Goal: Task Accomplishment & Management: Complete application form

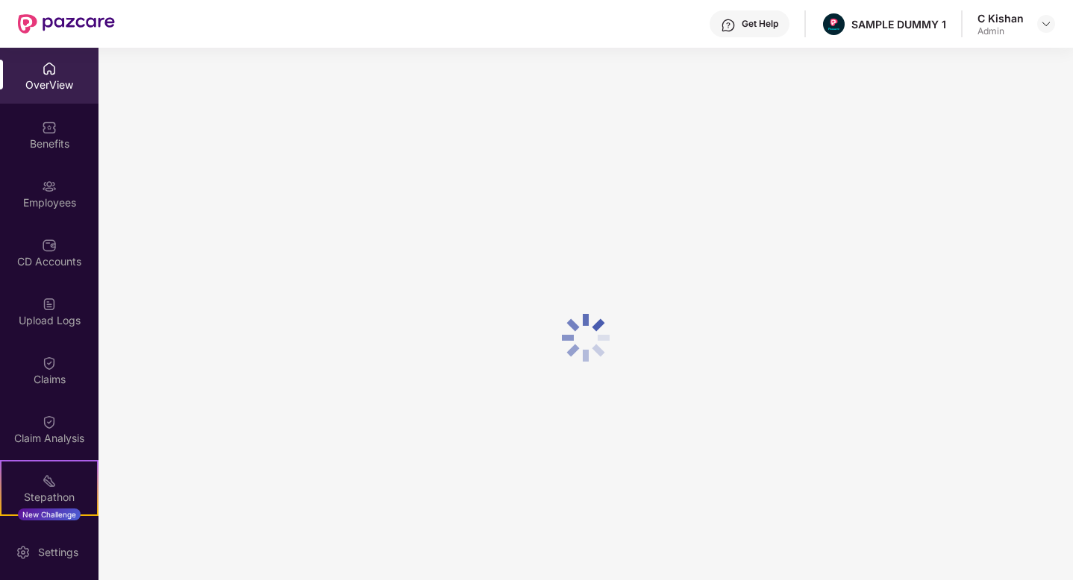
scroll to position [15, 0]
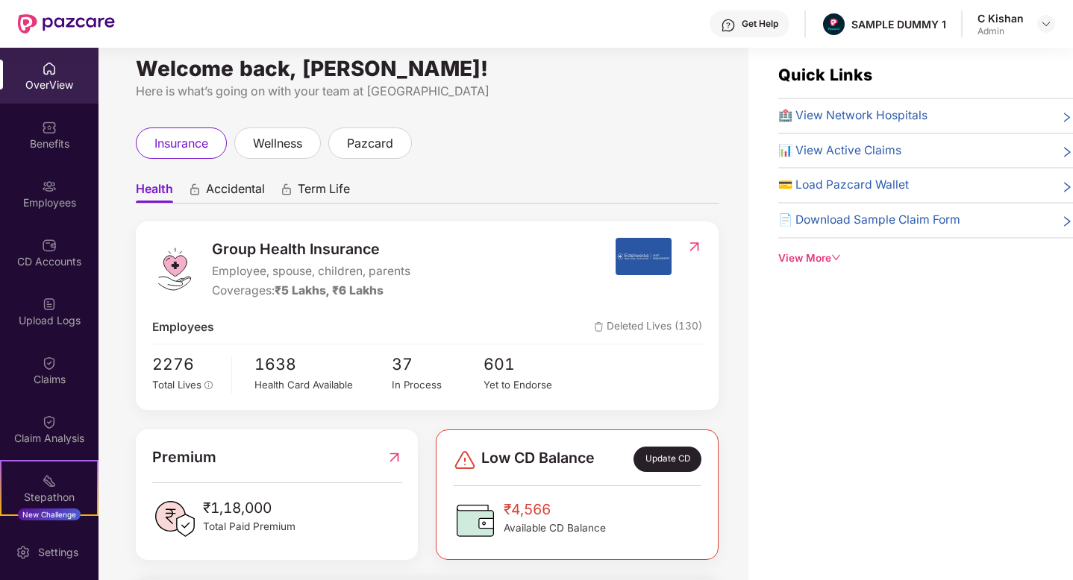
click at [239, 191] on span "Accidental" at bounding box center [235, 192] width 59 height 22
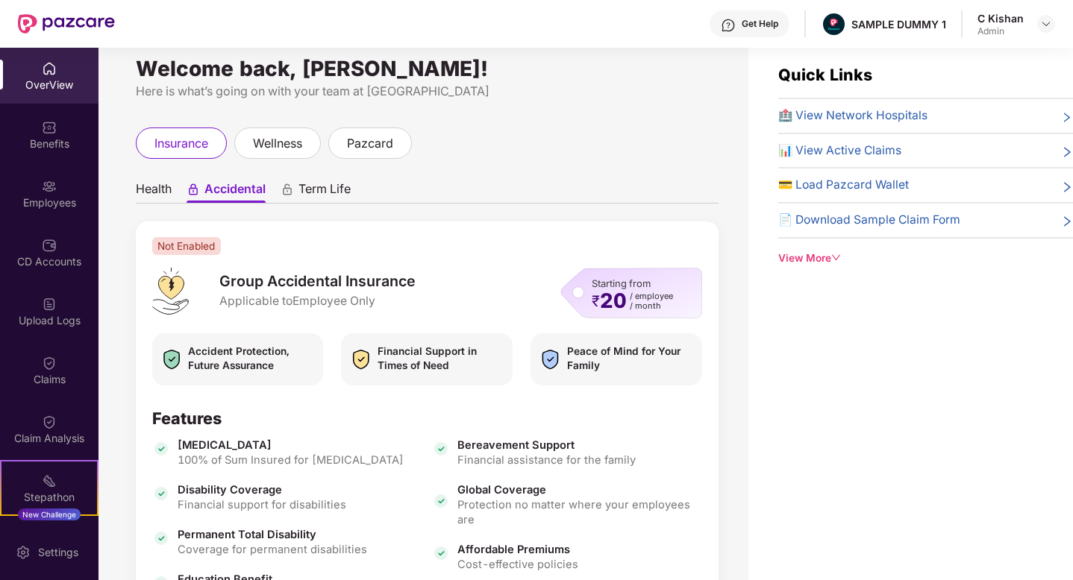
click at [325, 187] on span "Term Life" at bounding box center [324, 192] width 52 height 22
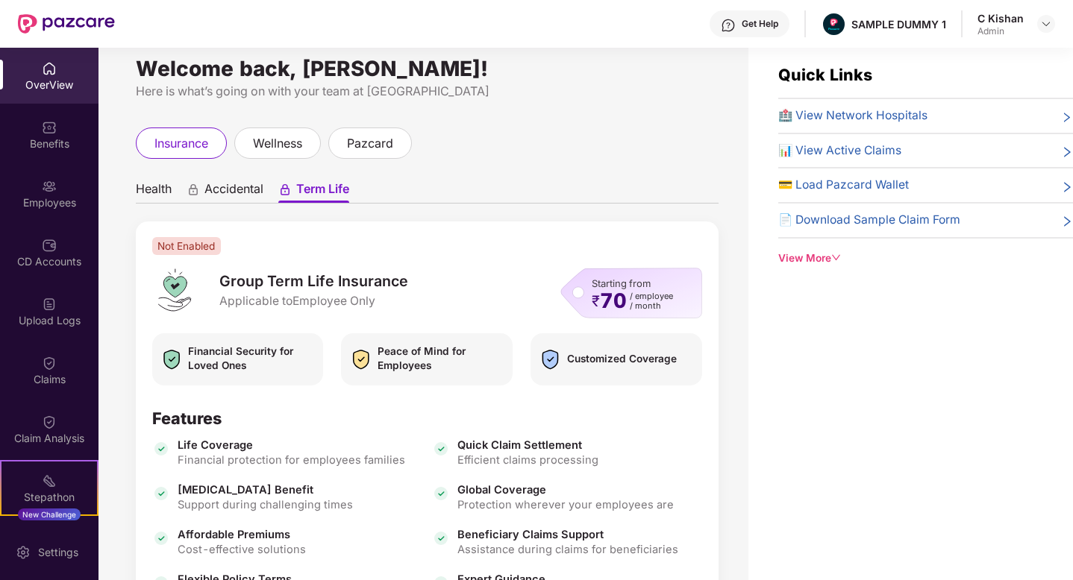
click at [154, 185] on span "Health" at bounding box center [154, 192] width 36 height 22
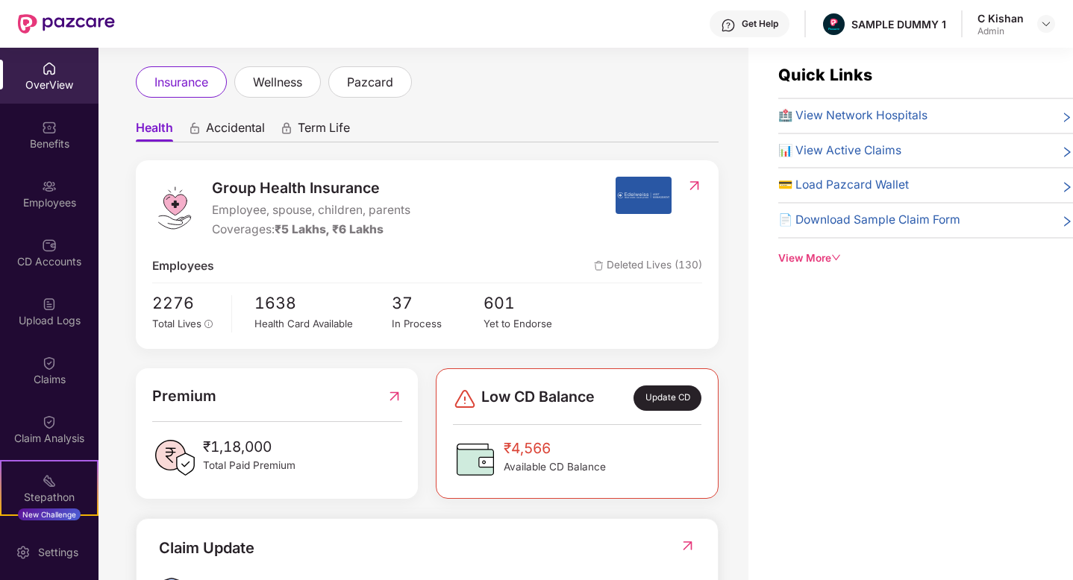
scroll to position [67, 0]
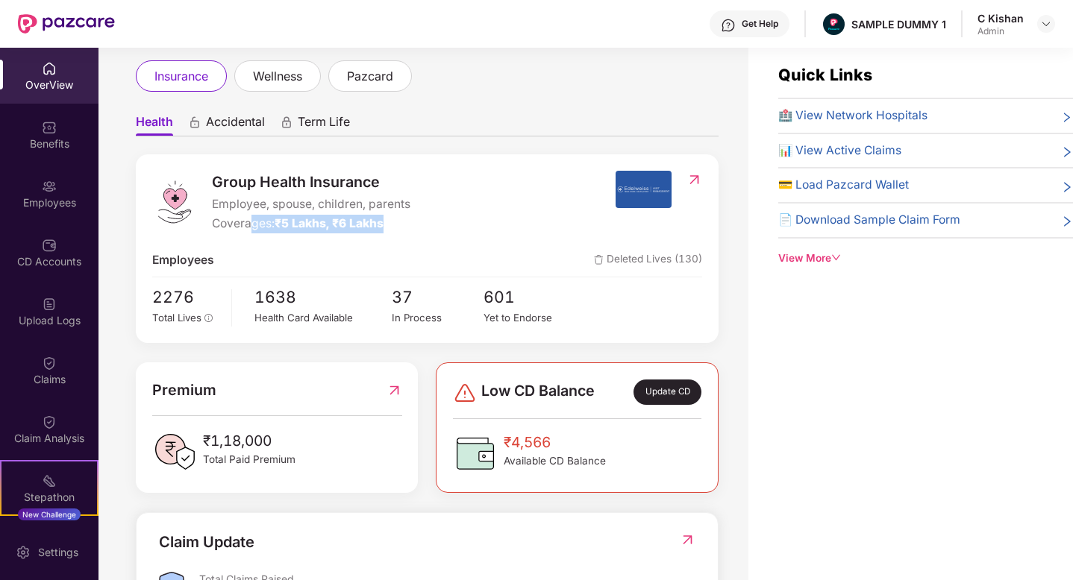
drag, startPoint x: 385, startPoint y: 222, endPoint x: 253, endPoint y: 224, distance: 132.1
click at [253, 224] on div "Coverages: ₹5 Lakhs, ₹6 Lakhs" at bounding box center [311, 224] width 198 height 19
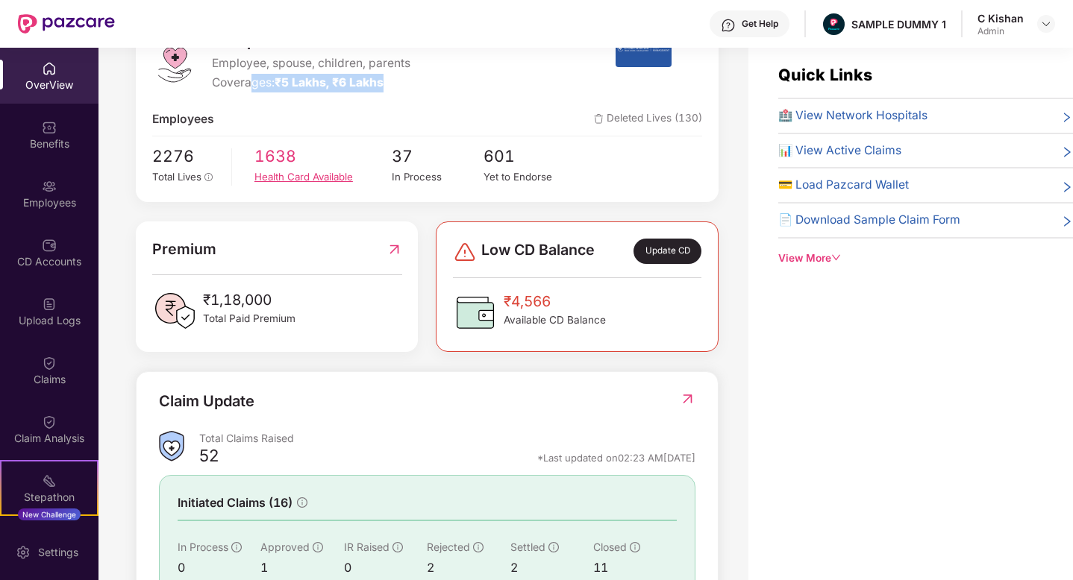
scroll to position [219, 0]
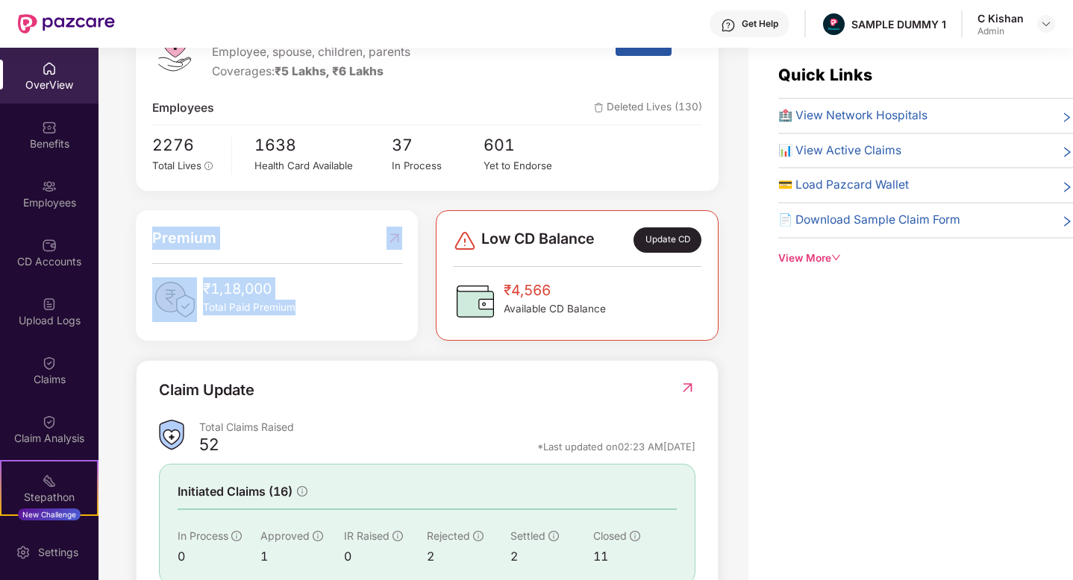
drag, startPoint x: 298, startPoint y: 311, endPoint x: 147, endPoint y: 236, distance: 169.2
click at [147, 236] on div "Premium ₹1,18,000 Total Paid Premium" at bounding box center [277, 275] width 282 height 131
click at [622, 310] on div "₹4,566 Available CD Balance" at bounding box center [577, 301] width 248 height 45
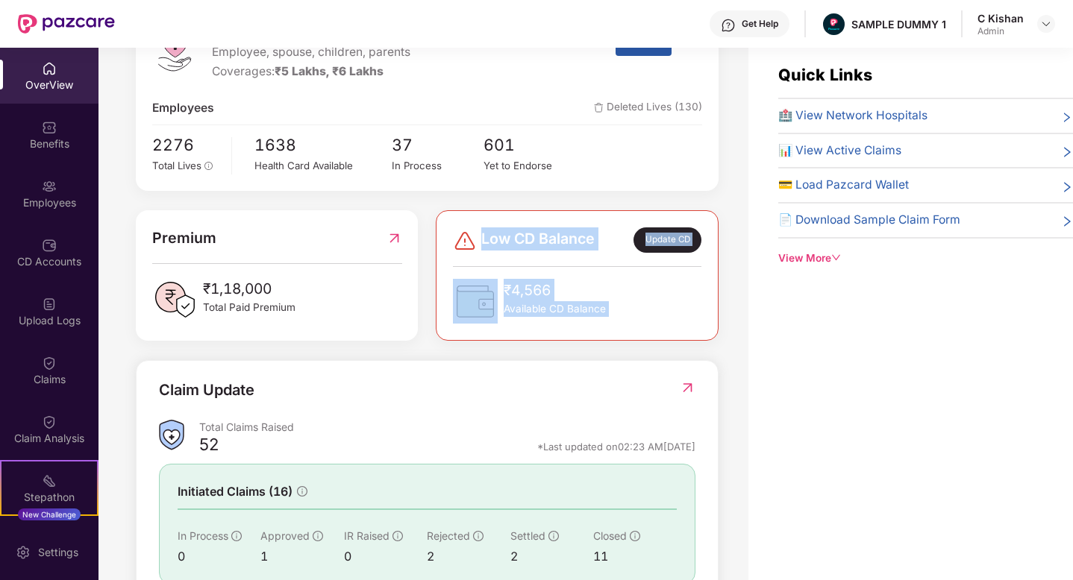
drag, startPoint x: 622, startPoint y: 310, endPoint x: 462, endPoint y: 214, distance: 186.1
click at [476, 216] on div "Low CD Balance Update CD ₹4,566 Available CD Balance" at bounding box center [577, 275] width 282 height 131
click at [495, 363] on div "Claim Update Total Claims Raised 52 *Last updated on 02:23 AM[DATE] Initiated C…" at bounding box center [427, 510] width 583 height 300
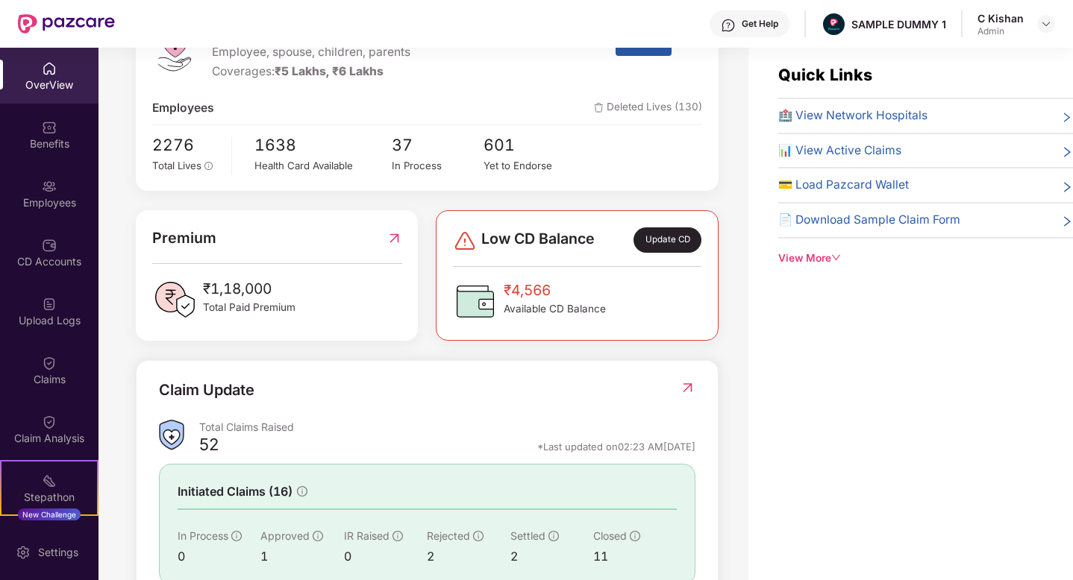
scroll to position [338, 0]
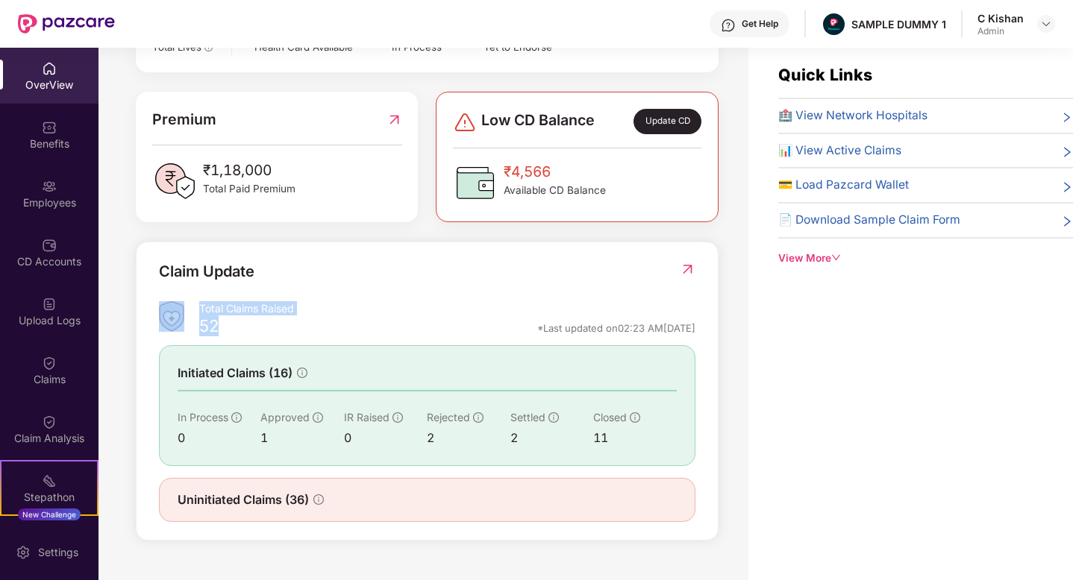
drag, startPoint x: 220, startPoint y: 328, endPoint x: 178, endPoint y: 302, distance: 49.3
click at [178, 302] on div "Total Claims Raised 52 *Last updated on 02:23 AM[DATE]" at bounding box center [427, 321] width 536 height 40
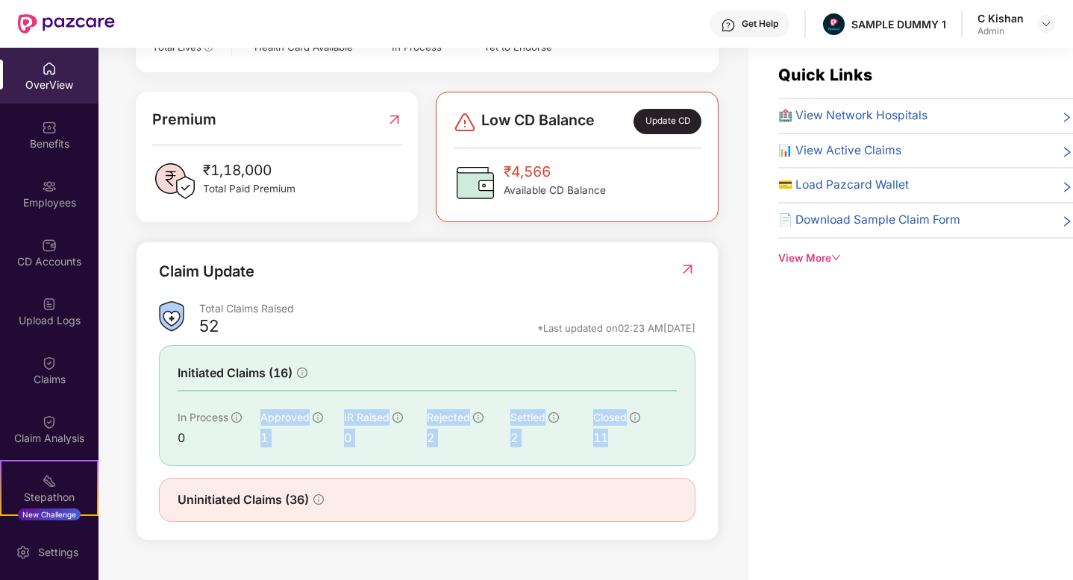
drag, startPoint x: 248, startPoint y: 434, endPoint x: 663, endPoint y: 433, distance: 414.9
click at [663, 433] on div "In Process 0 Approved 1 IR Raised 0 Rejected 2 Settled 2 Closed 11" at bounding box center [427, 429] width 499 height 38
click at [687, 268] on img at bounding box center [688, 269] width 16 height 15
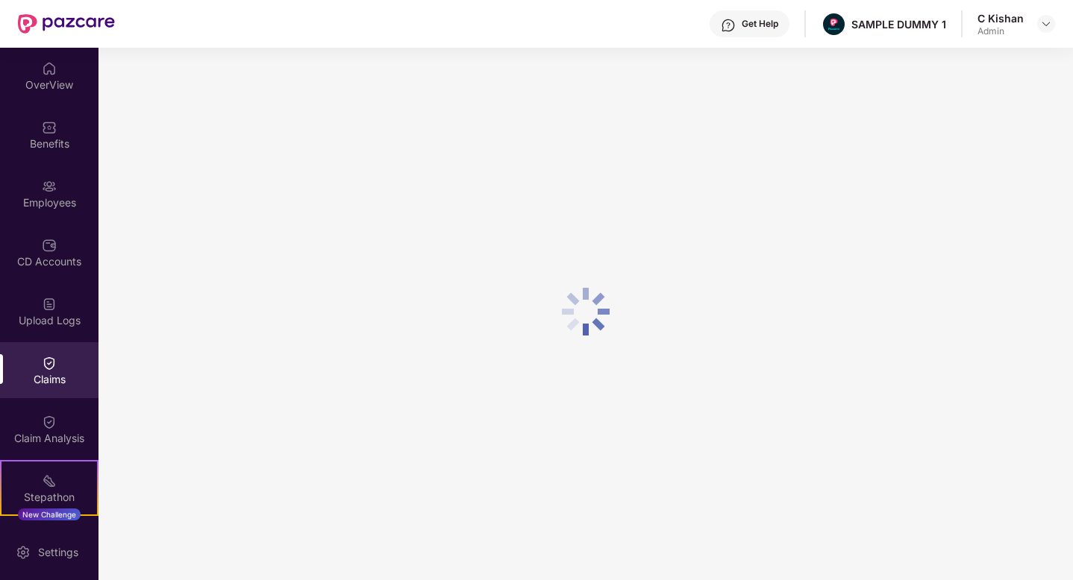
scroll to position [0, 0]
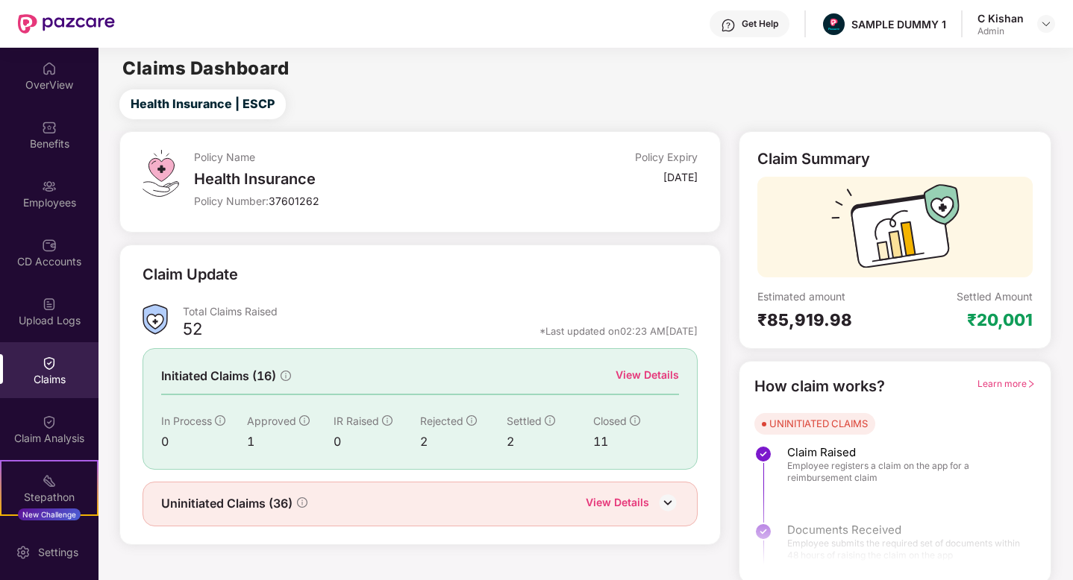
click at [641, 375] on div "View Details" at bounding box center [647, 375] width 63 height 16
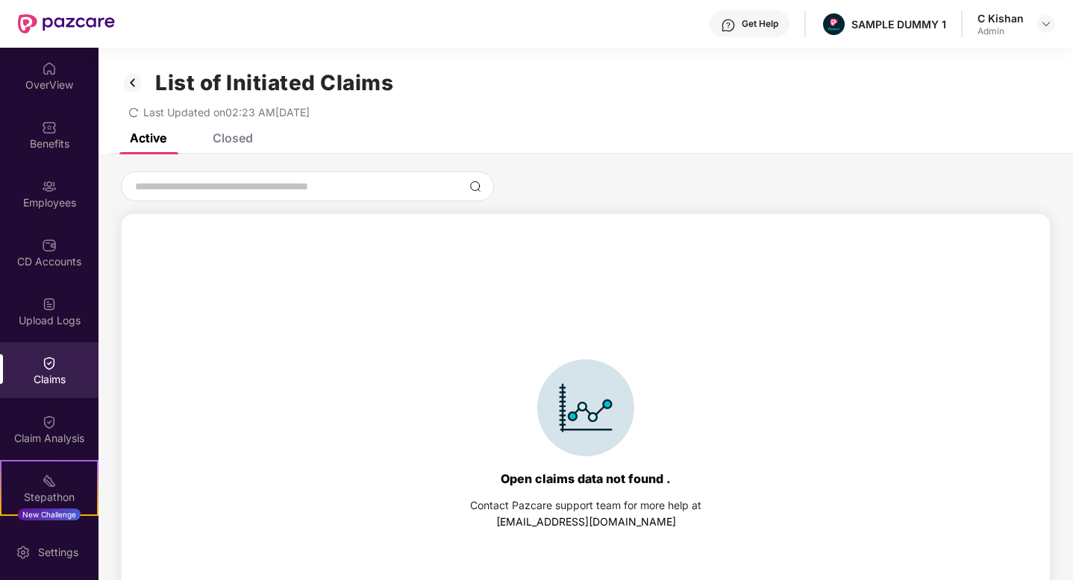
click at [244, 134] on div "Closed" at bounding box center [233, 138] width 40 height 15
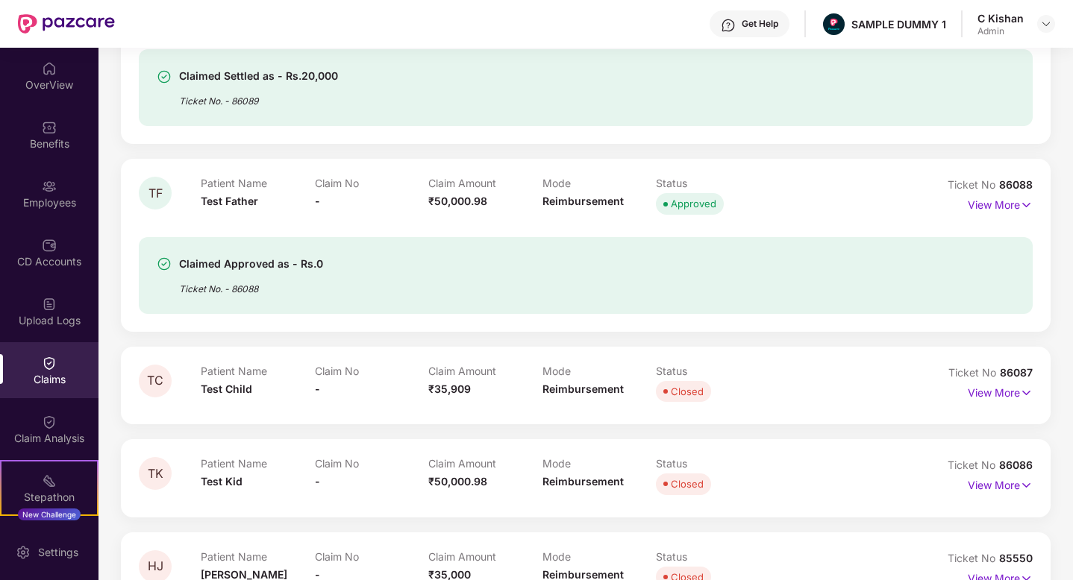
scroll to position [1130, 0]
click at [986, 207] on p "View More" at bounding box center [1000, 204] width 65 height 20
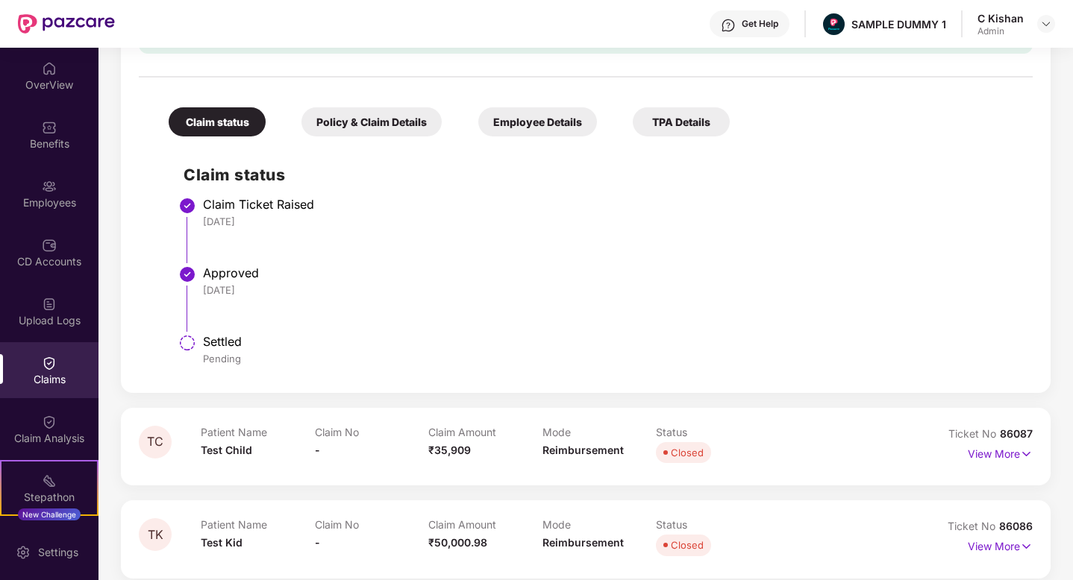
scroll to position [1439, 0]
click at [369, 113] on div "Policy & Claim Details" at bounding box center [371, 122] width 140 height 29
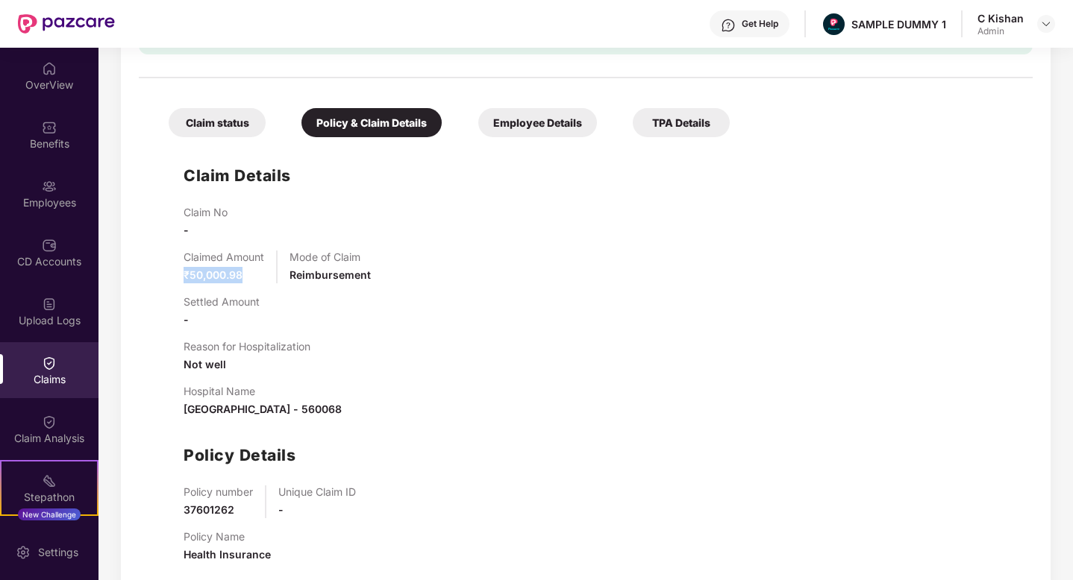
drag, startPoint x: 248, startPoint y: 274, endPoint x: 175, endPoint y: 270, distance: 72.5
click at [175, 270] on div "Claim Details Claim No - Claimed Amount ₹50,000.98 Mode of Claim Reimbursement …" at bounding box center [586, 360] width 864 height 431
drag, startPoint x: 216, startPoint y: 307, endPoint x: 154, endPoint y: 301, distance: 62.1
click at [154, 301] on div "Claim Details Claim No - Claimed Amount ₹50,000.98 Mode of Claim Reimbursement …" at bounding box center [586, 360] width 864 height 431
click at [219, 322] on div "Settled Amount -" at bounding box center [222, 311] width 76 height 33
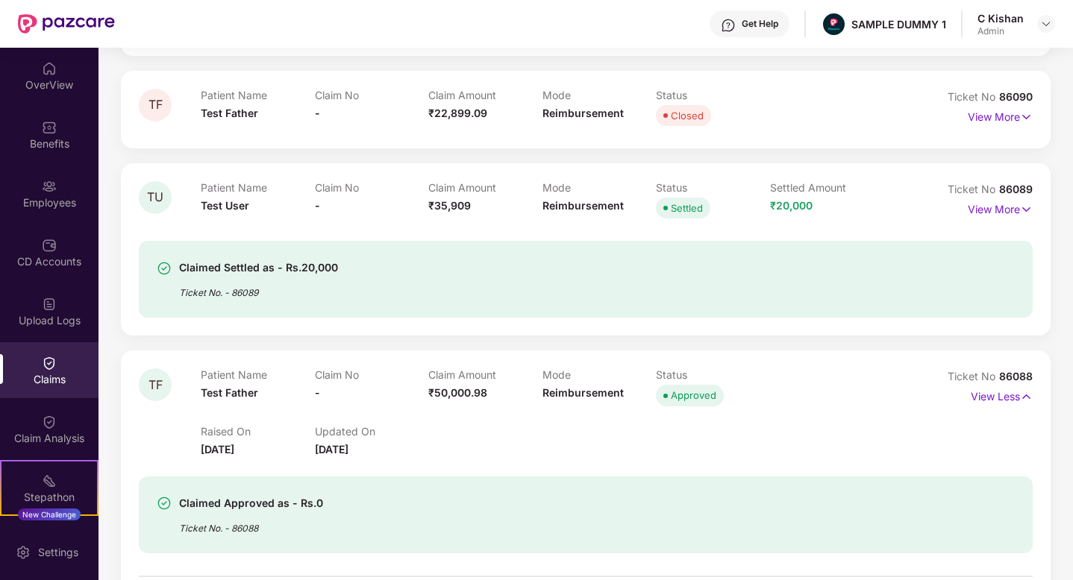
scroll to position [939, 0]
click at [60, 192] on div "Employees" at bounding box center [49, 194] width 98 height 56
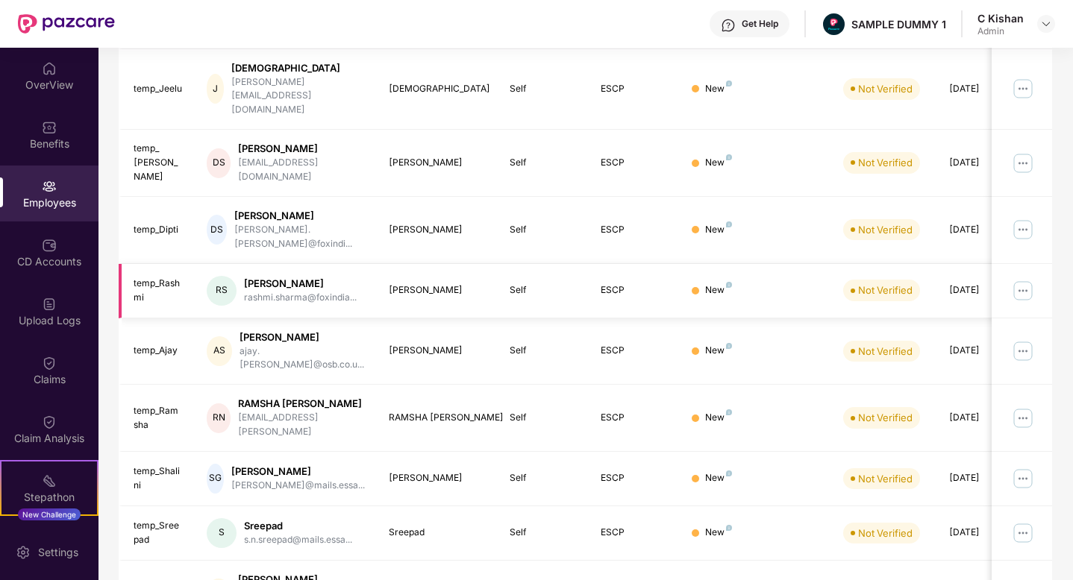
scroll to position [0, 0]
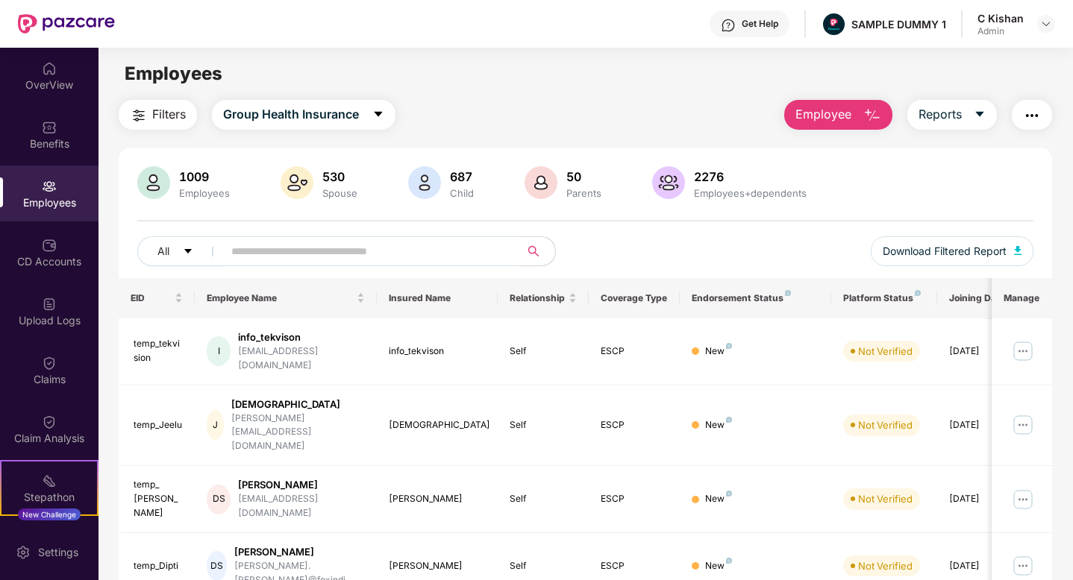
click at [836, 110] on span "Employee" at bounding box center [823, 114] width 56 height 19
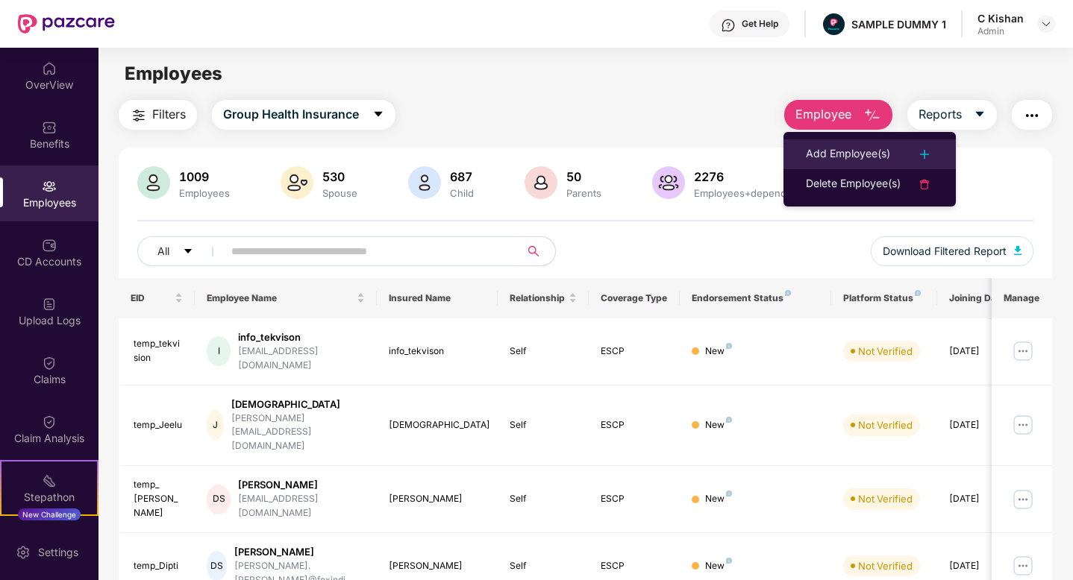
click at [862, 148] on div "Add Employee(s)" at bounding box center [848, 154] width 84 height 18
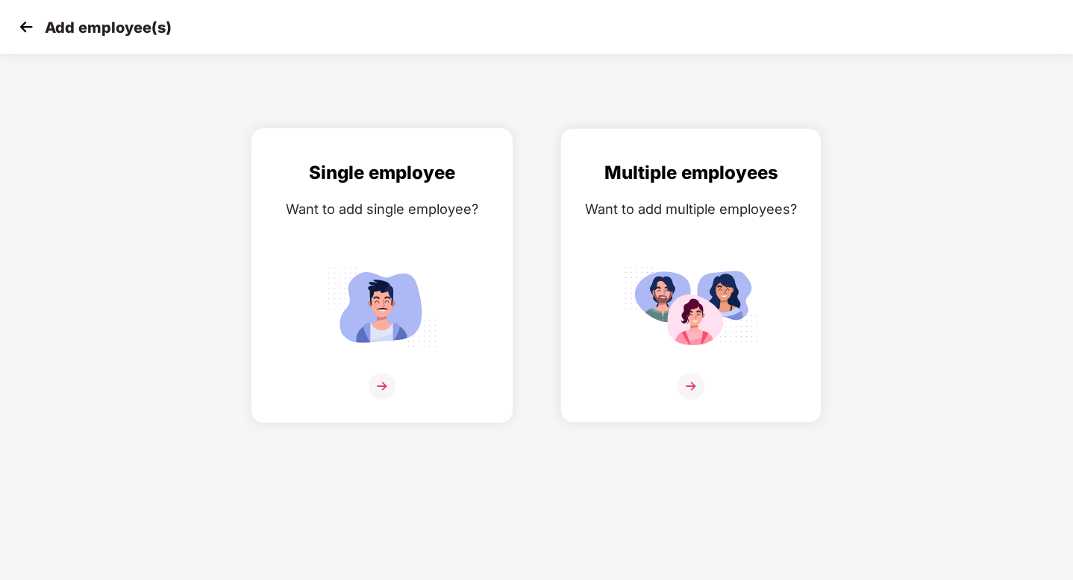
click at [386, 383] on img at bounding box center [382, 386] width 27 height 27
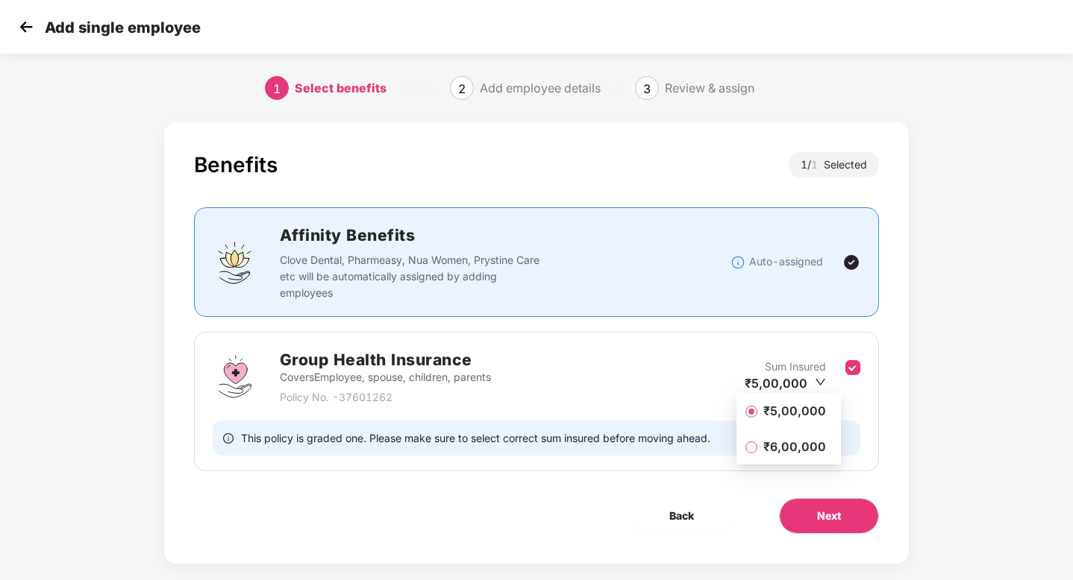
click at [782, 411] on span "₹5,00,000" at bounding box center [794, 411] width 75 height 16
click at [807, 520] on button "Next" at bounding box center [829, 516] width 100 height 36
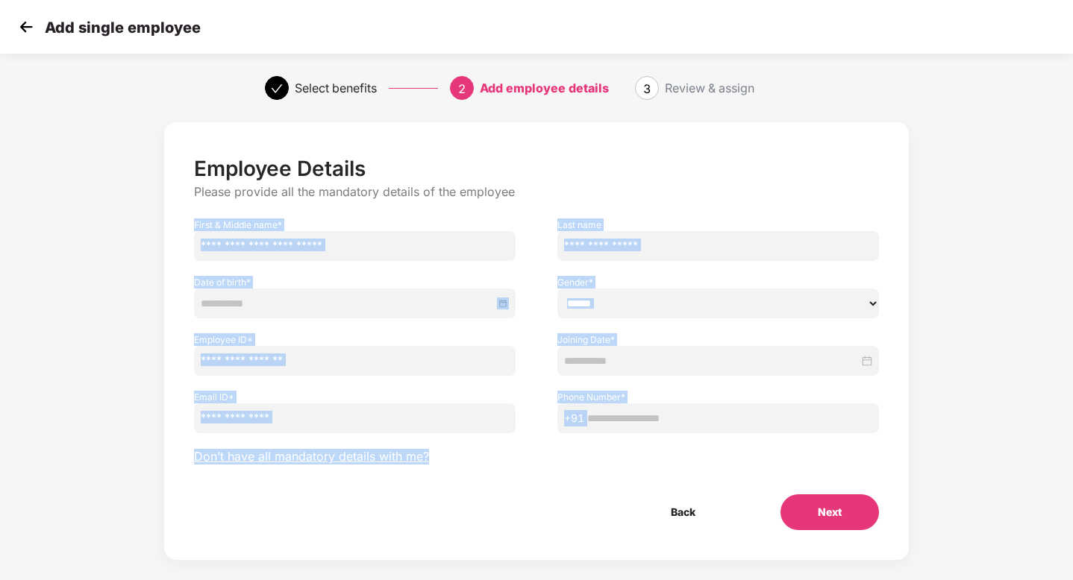
drag, startPoint x: 193, startPoint y: 225, endPoint x: 694, endPoint y: 436, distance: 544.1
click at [694, 436] on div "Employee Details Please provide all the mandatory details of the employee First…" at bounding box center [537, 343] width 686 height 375
click at [585, 454] on div "Employee Details Please provide all the mandatory details of the employee First…" at bounding box center [537, 343] width 686 height 375
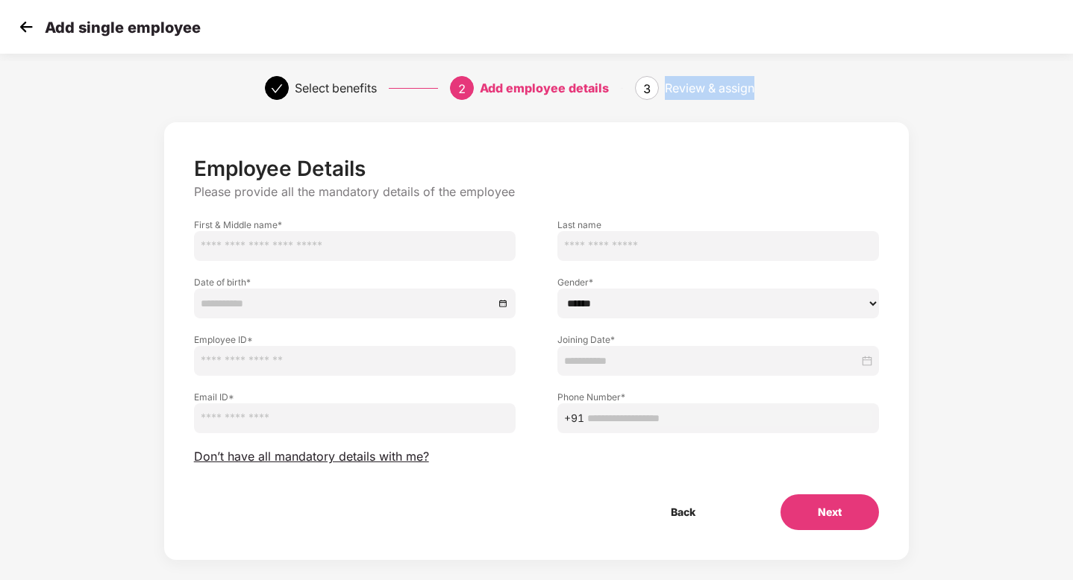
drag, startPoint x: 663, startPoint y: 87, endPoint x: 763, endPoint y: 96, distance: 101.2
click at [763, 96] on div "3 Review & assign" at bounding box center [721, 88] width 173 height 24
click at [360, 456] on span "Don’t have all mandatory details with me?" at bounding box center [311, 457] width 235 height 16
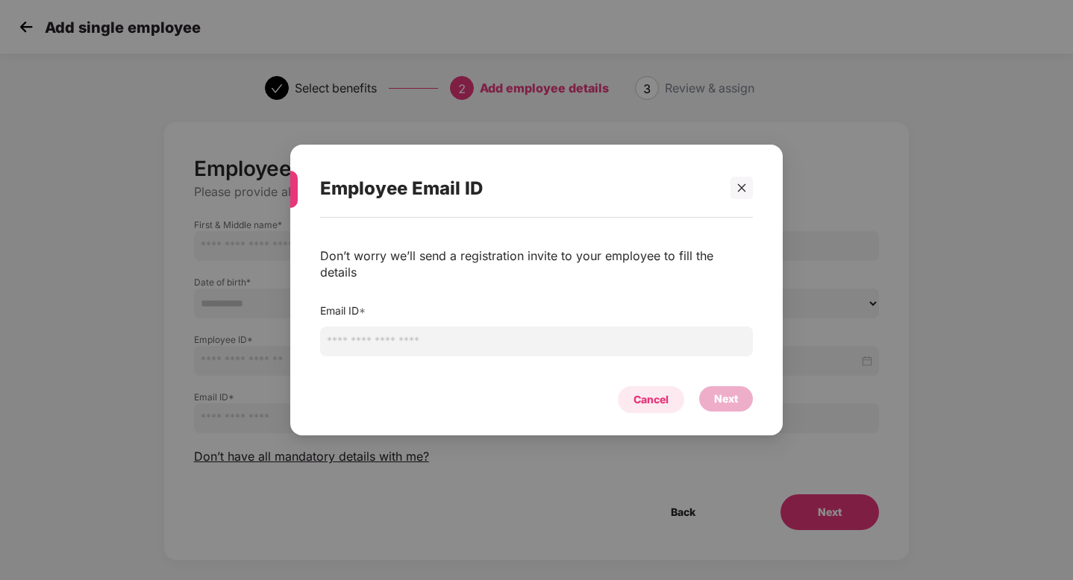
click at [654, 392] on div "Cancel" at bounding box center [650, 400] width 35 height 16
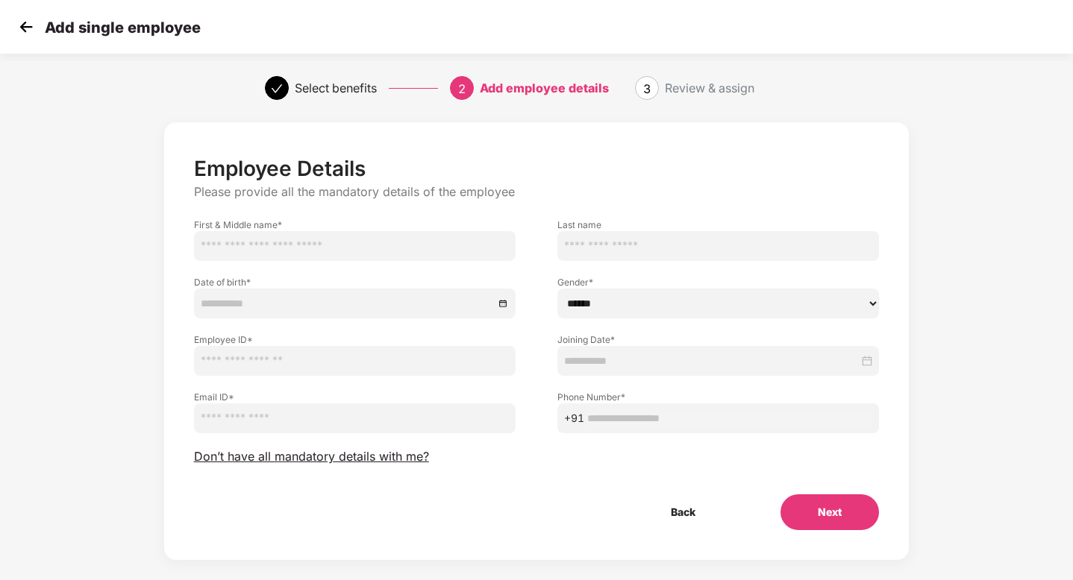
click at [31, 34] on img at bounding box center [26, 27] width 22 height 22
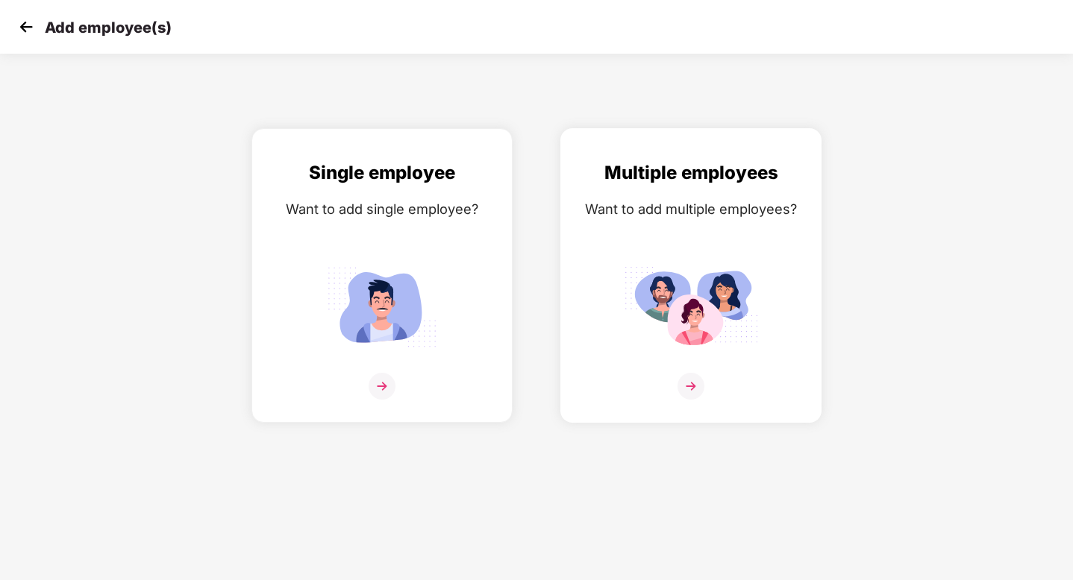
click at [692, 383] on img at bounding box center [690, 386] width 27 height 27
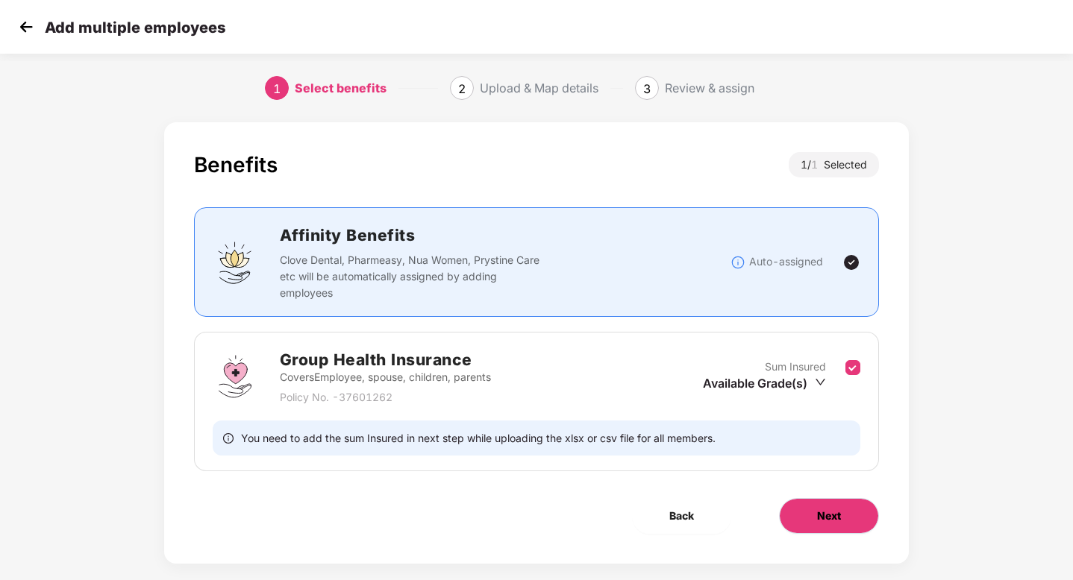
click at [822, 510] on span "Next" at bounding box center [829, 516] width 24 height 16
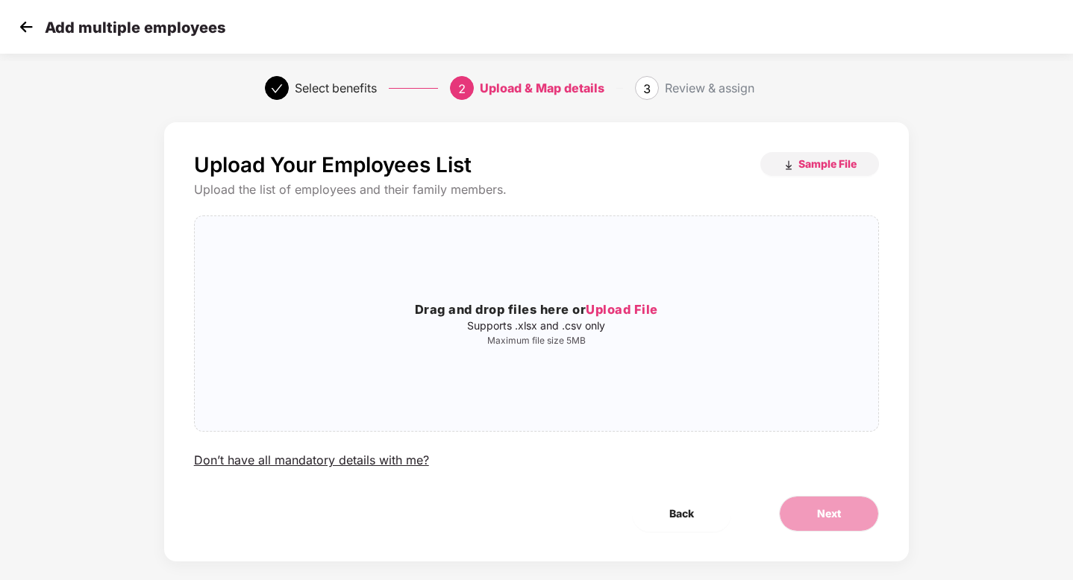
click at [23, 26] on img at bounding box center [26, 27] width 22 height 22
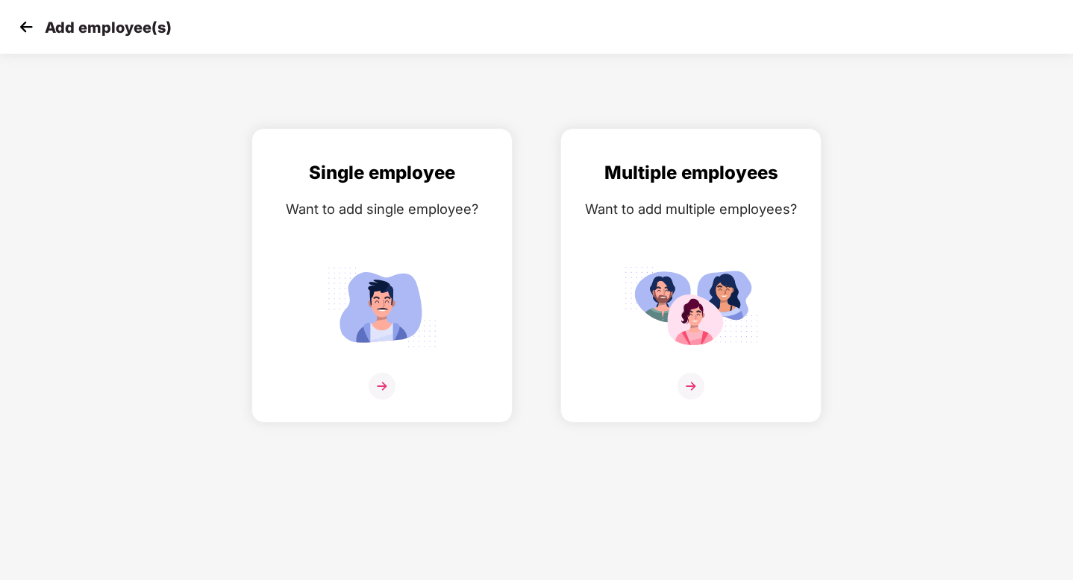
click at [23, 26] on img at bounding box center [26, 27] width 22 height 22
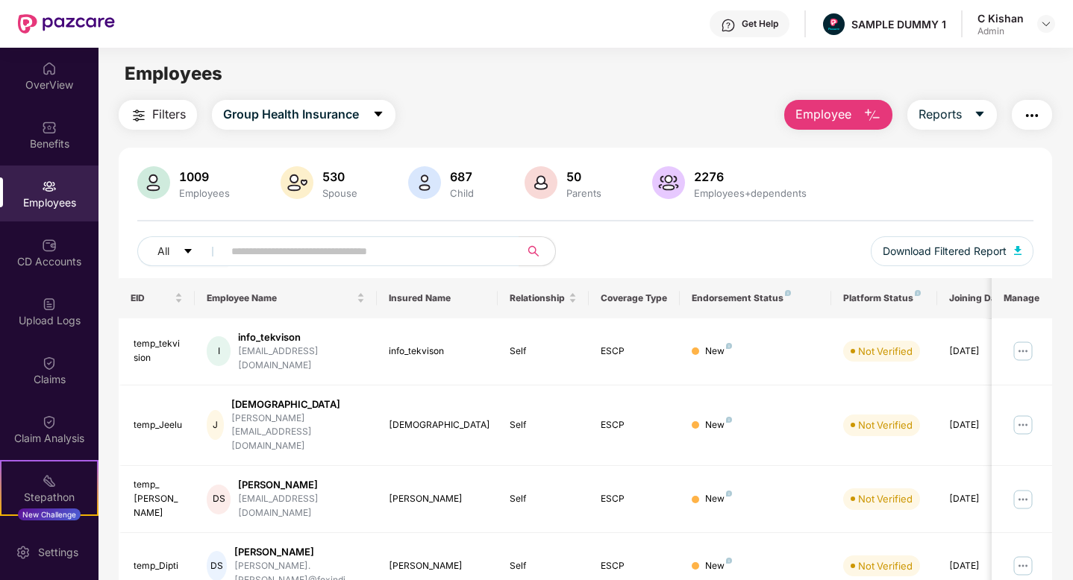
click at [866, 119] on img "button" at bounding box center [872, 116] width 18 height 18
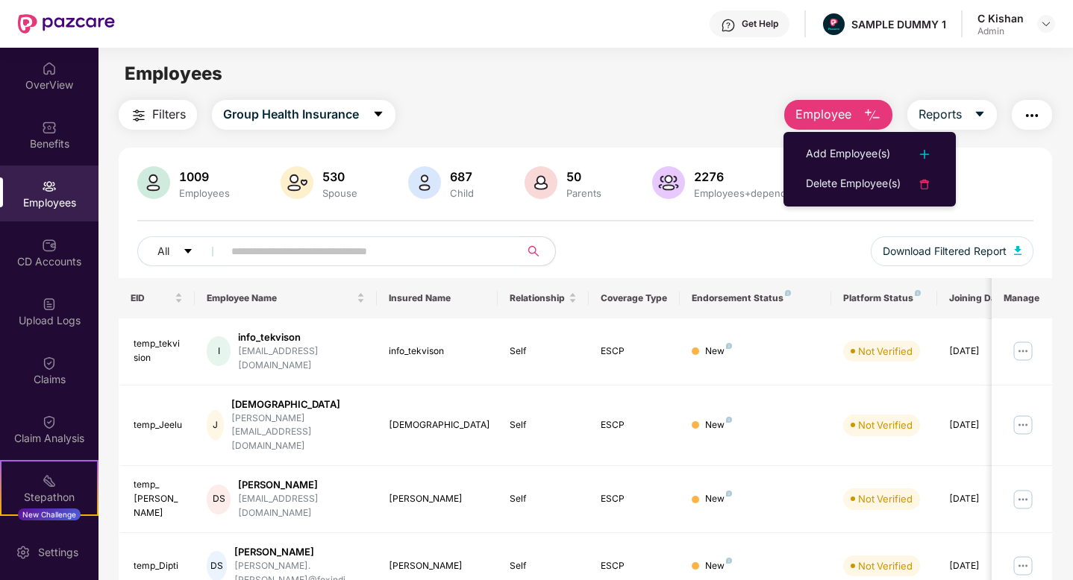
click at [723, 107] on div "Filters Group Health Insurance Employee Reports" at bounding box center [585, 115] width 933 height 30
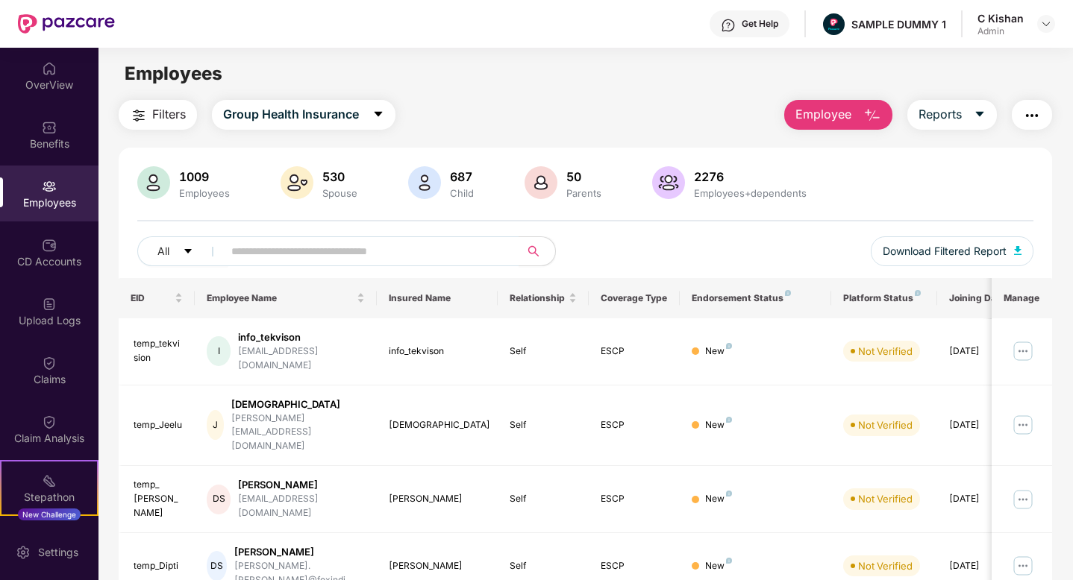
click at [748, 30] on div "Get Help" at bounding box center [750, 23] width 80 height 27
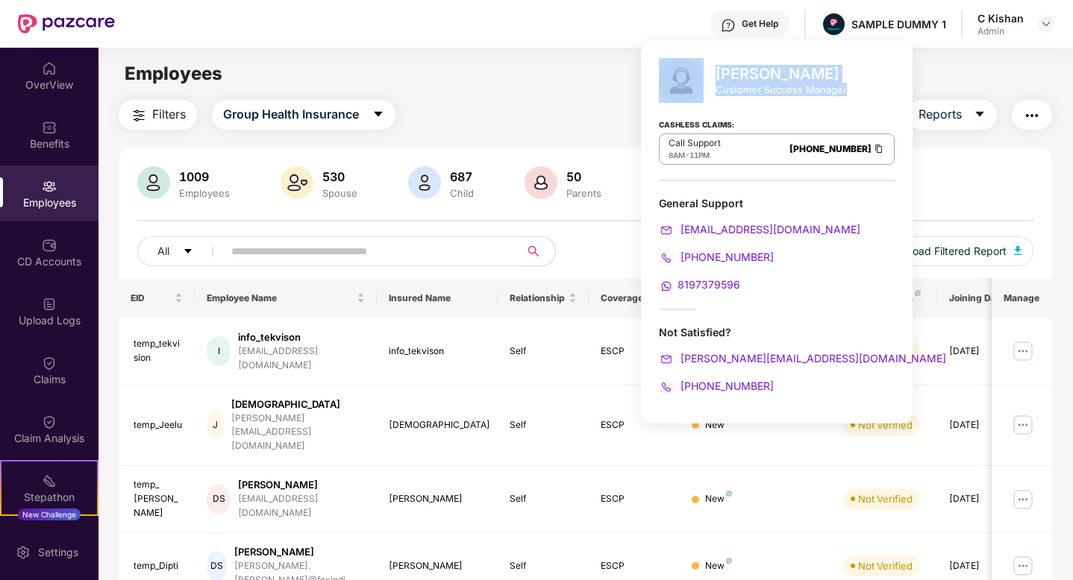
drag, startPoint x: 847, startPoint y: 87, endPoint x: 711, endPoint y: 70, distance: 136.8
click at [711, 70] on div "[PERSON_NAME] Customer Success Manager Cashless Claims: Call Support 8AM - 11PM…" at bounding box center [777, 232] width 272 height 384
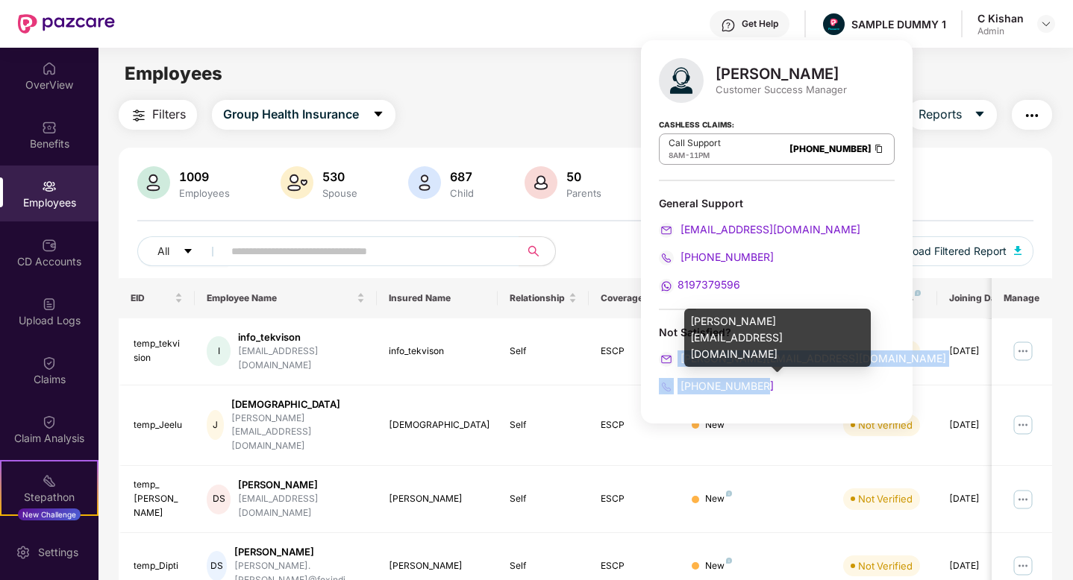
drag, startPoint x: 766, startPoint y: 385, endPoint x: 675, endPoint y: 355, distance: 95.8
click at [675, 355] on div "Not Satisfied? [PERSON_NAME][EMAIL_ADDRESS][DOMAIN_NAME] [PHONE_NUMBER]" at bounding box center [777, 359] width 236 height 69
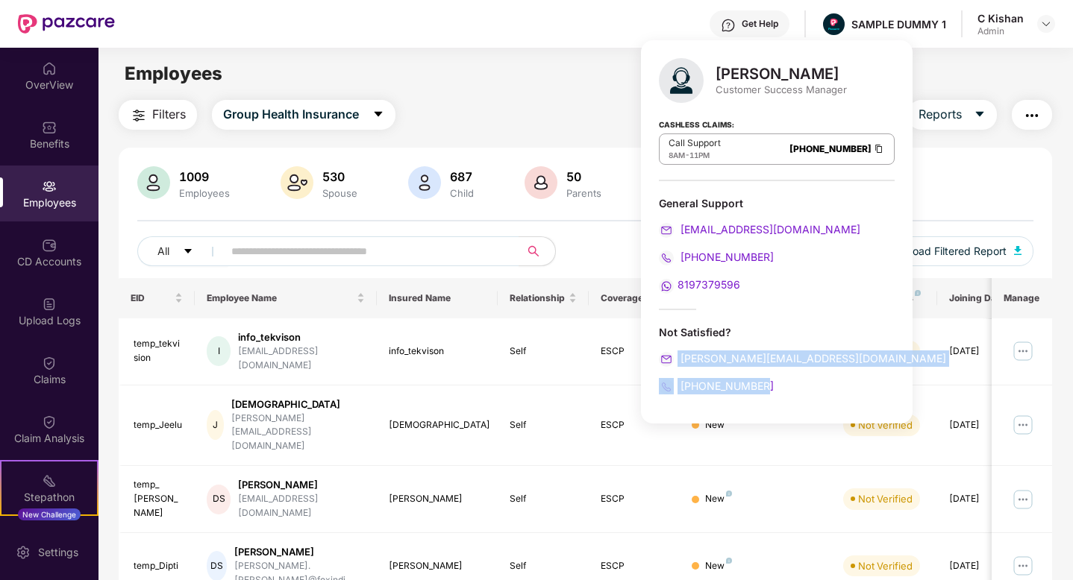
click at [957, 195] on div "1009 Employees 530 Spouse 687 Child [DEMOGRAPHIC_DATA] Parents 2276 Employees+d…" at bounding box center [585, 184] width 896 height 36
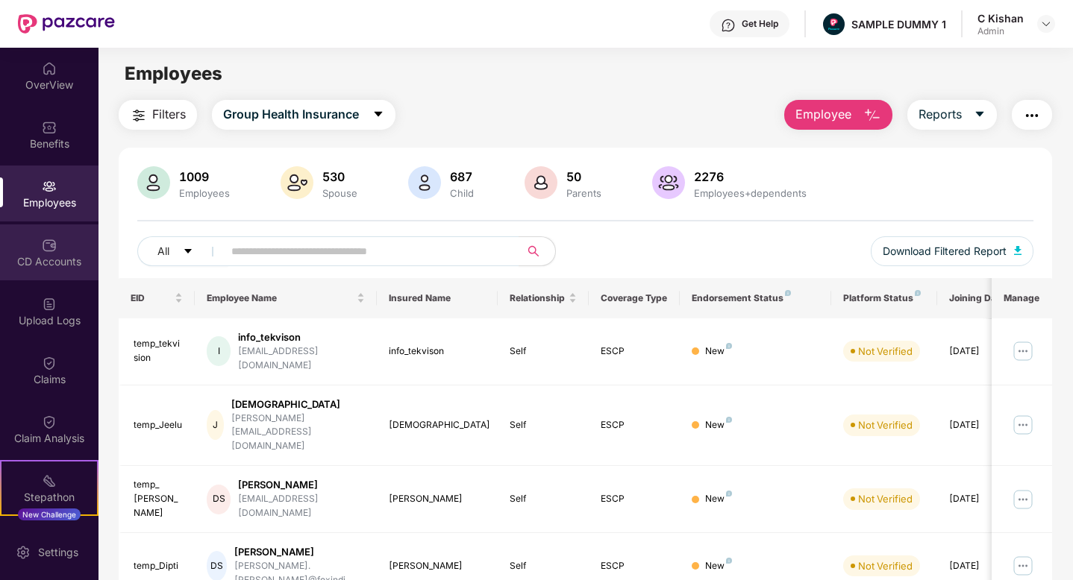
click at [46, 258] on div "CD Accounts" at bounding box center [49, 261] width 98 height 15
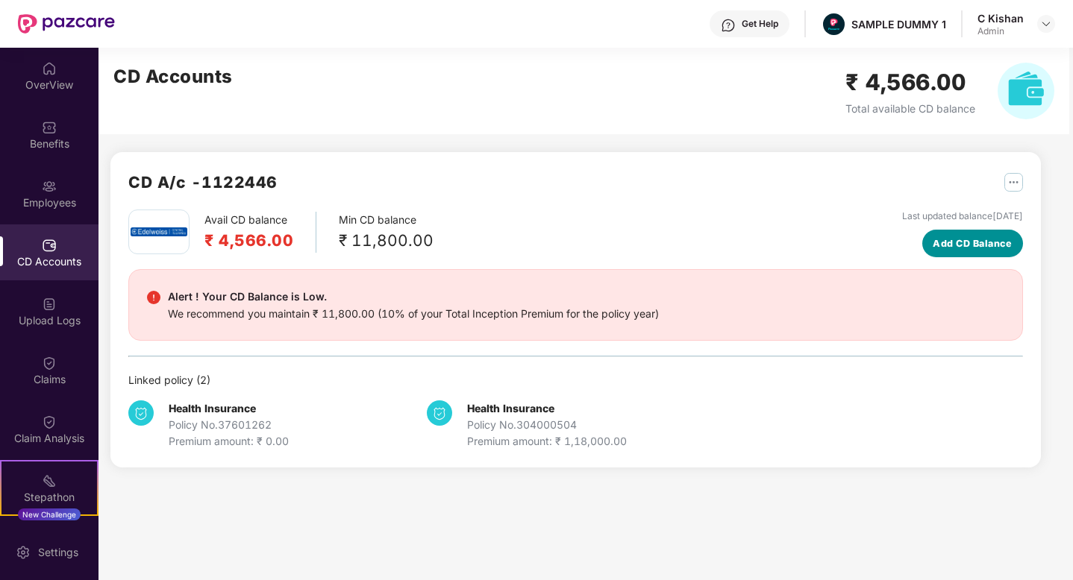
click at [963, 246] on span "Add CD Balance" at bounding box center [972, 244] width 79 height 15
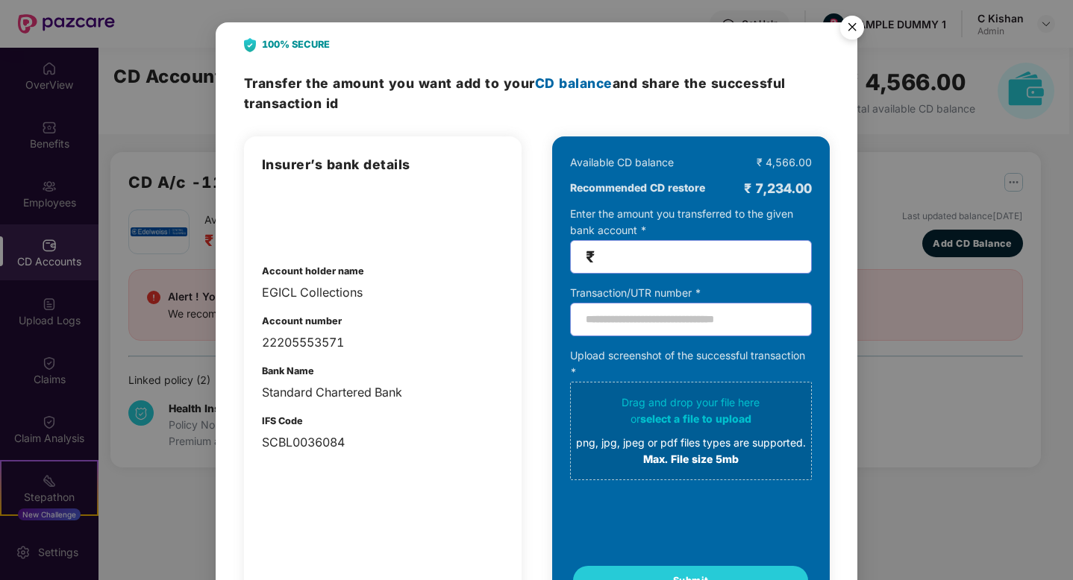
click at [854, 28] on img "Close" at bounding box center [852, 30] width 42 height 42
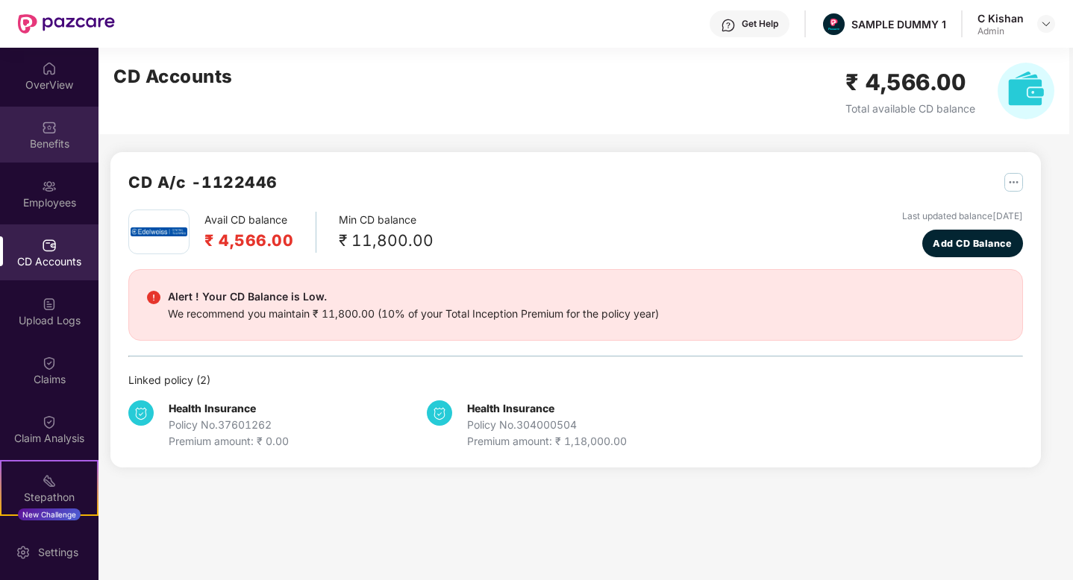
click at [47, 144] on div "Benefits" at bounding box center [49, 144] width 98 height 15
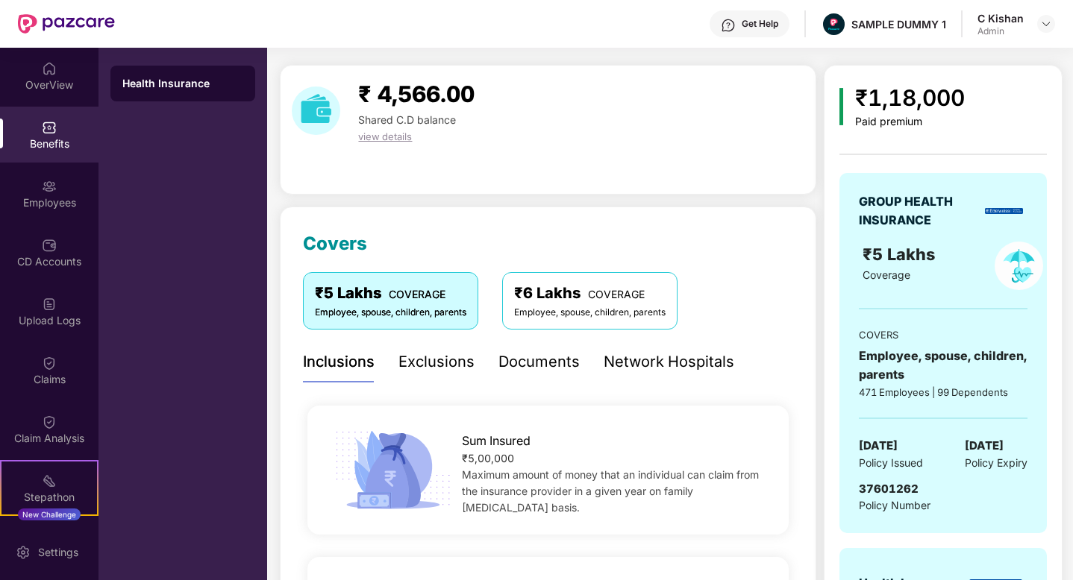
scroll to position [36, 0]
drag, startPoint x: 863, startPoint y: 440, endPoint x: 1000, endPoint y: 483, distance: 143.7
click at [1000, 483] on div "GROUP HEALTH INSURANCE ₹5 Lakhs Coverage COVERS Employee, spouse, children, par…" at bounding box center [942, 352] width 207 height 361
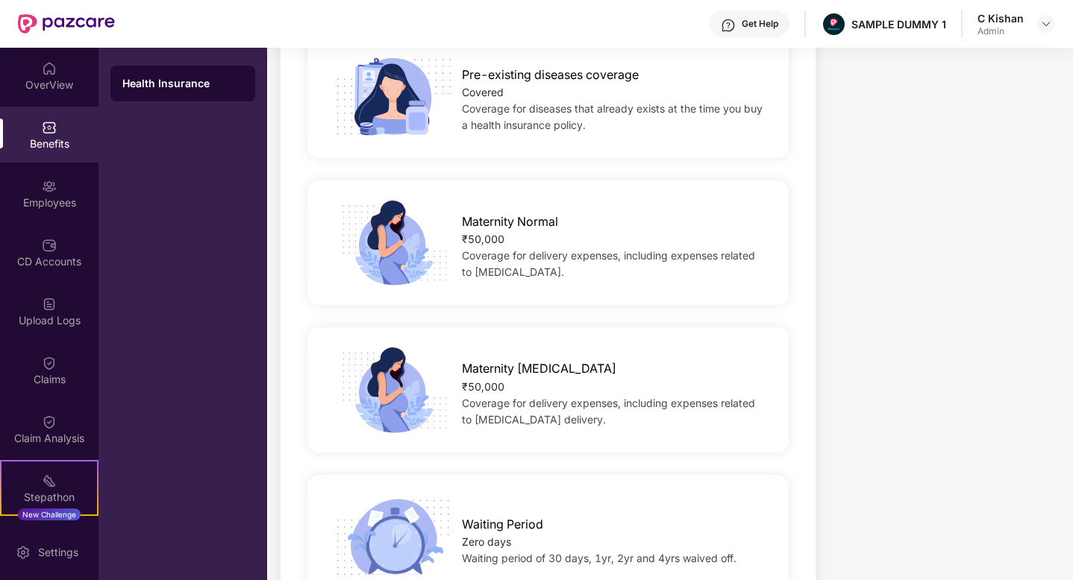
scroll to position [997, 0]
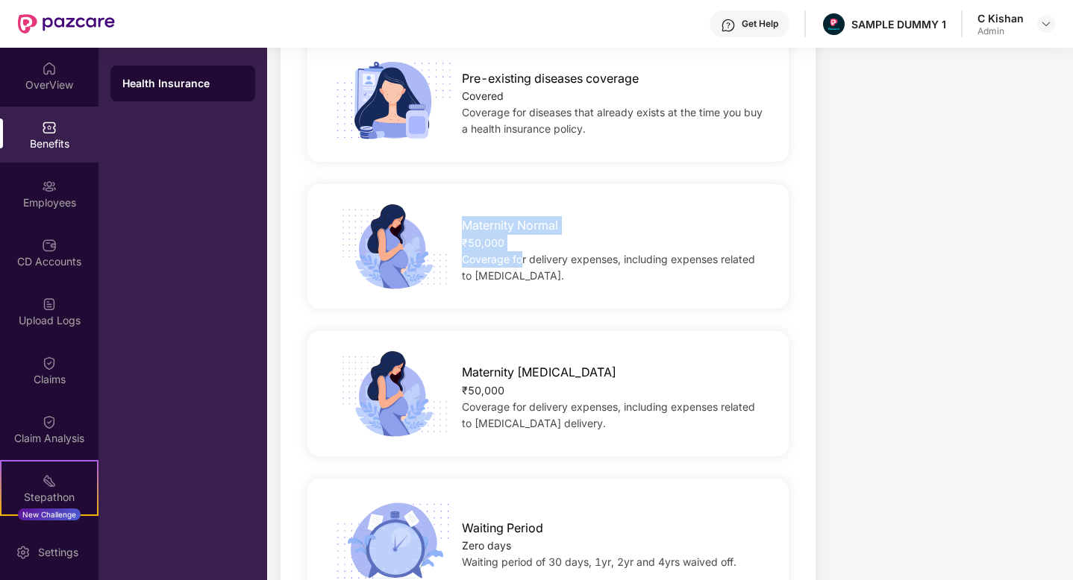
drag, startPoint x: 522, startPoint y: 248, endPoint x: 453, endPoint y: 213, distance: 76.7
click at [453, 213] on div "Maternity Normal ₹50,000 Coverage for delivery expenses, including expenses rel…" at bounding box center [614, 246] width 352 height 75
click at [558, 251] on div "Coverage for delivery expenses, including expenses related to [MEDICAL_DATA]." at bounding box center [614, 267] width 304 height 33
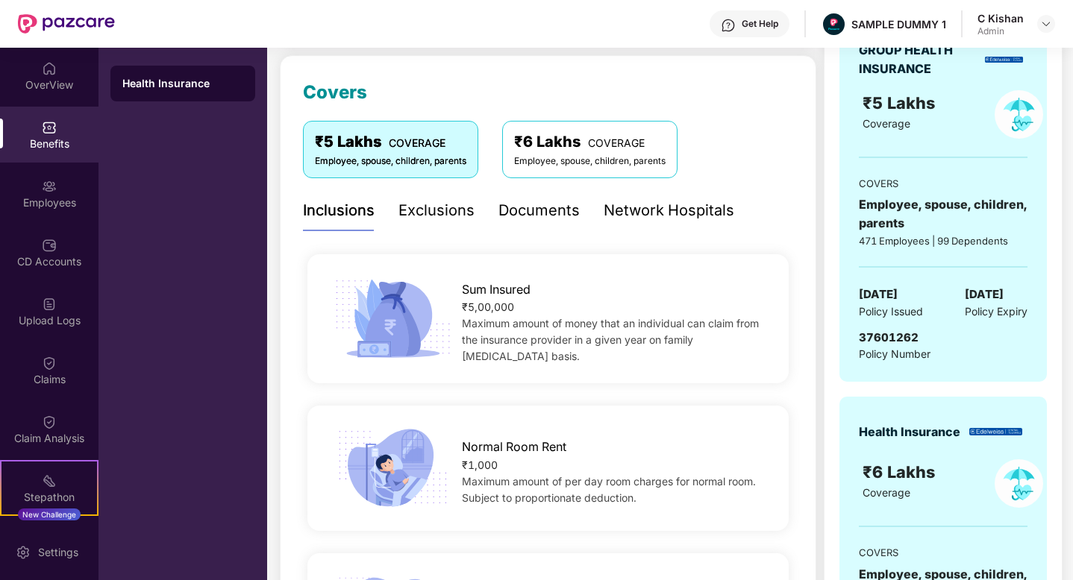
scroll to position [187, 0]
click at [431, 212] on div "Exclusions" at bounding box center [436, 209] width 76 height 23
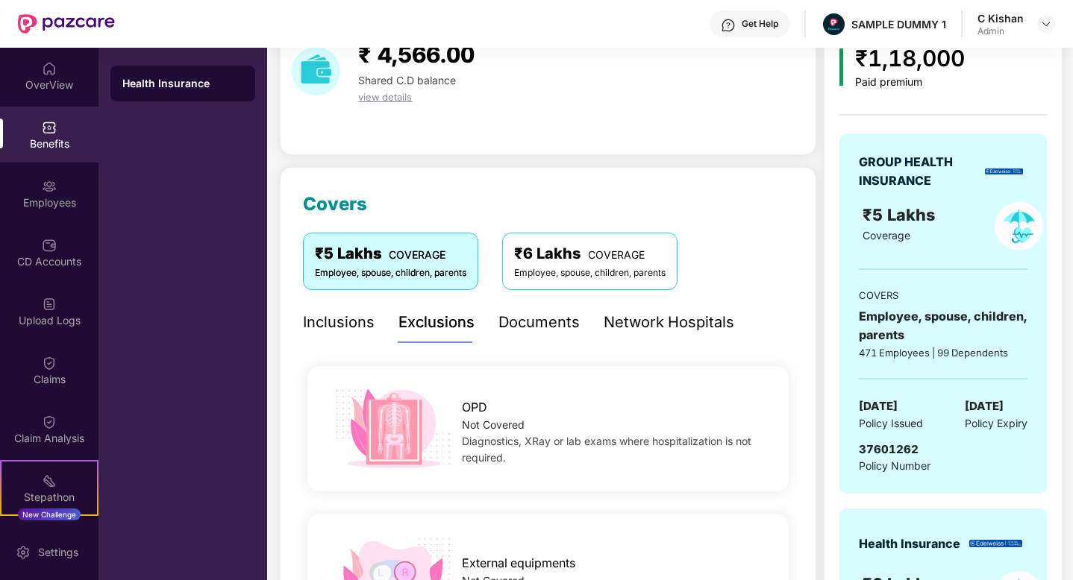
scroll to position [58, 0]
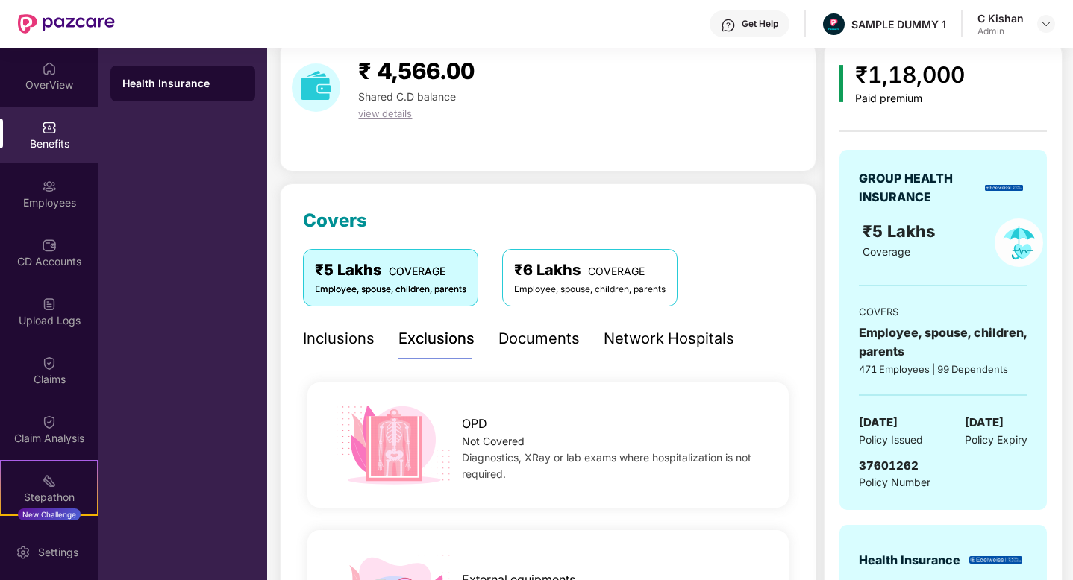
click at [550, 340] on div "Documents" at bounding box center [538, 339] width 81 height 23
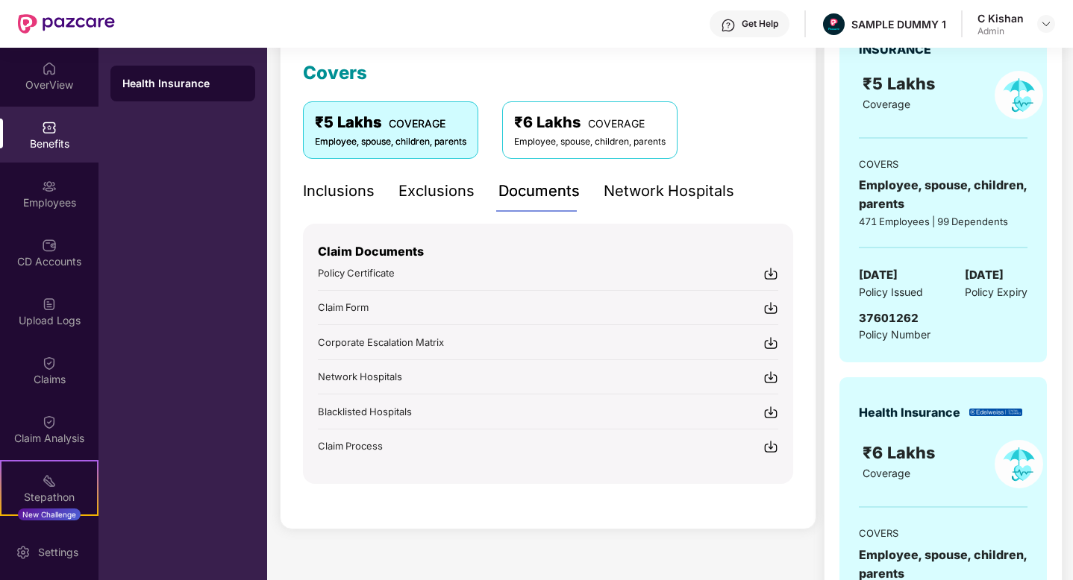
scroll to position [233, 0]
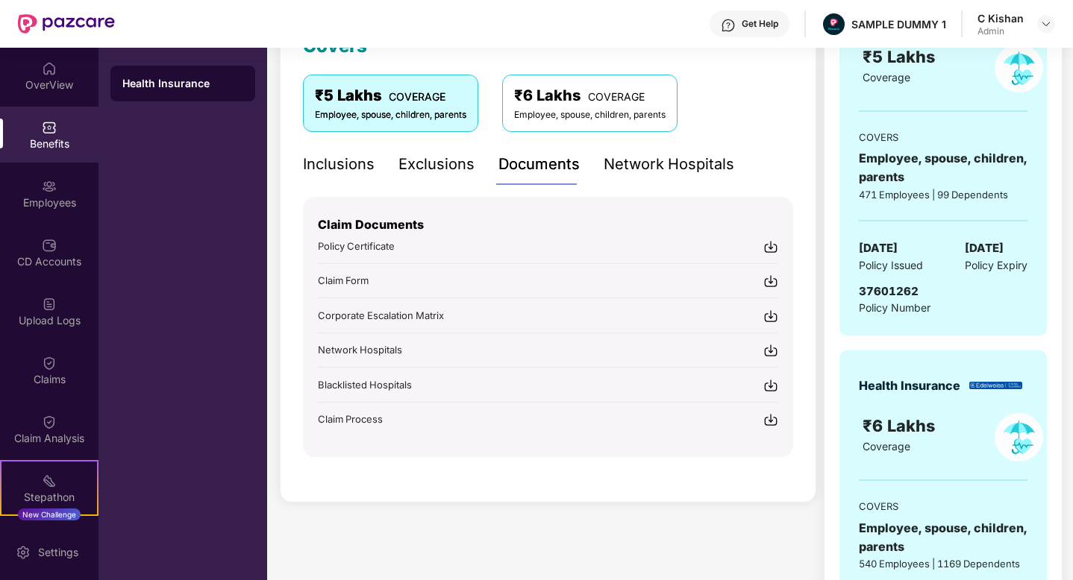
click at [671, 163] on div "Network Hospitals" at bounding box center [669, 164] width 131 height 23
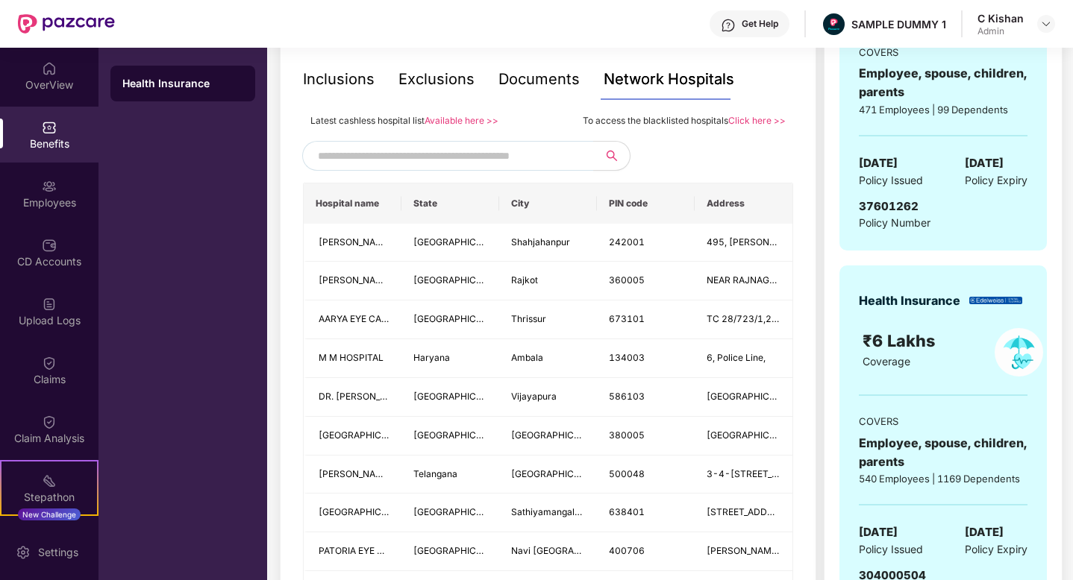
scroll to position [326, 0]
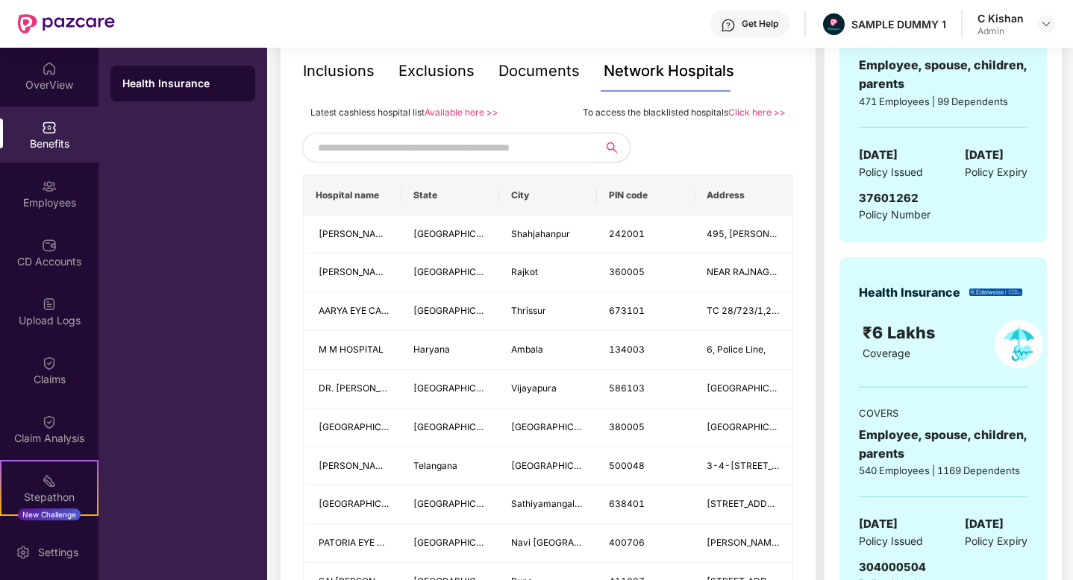
click at [483, 146] on input "text" at bounding box center [445, 148] width 255 height 22
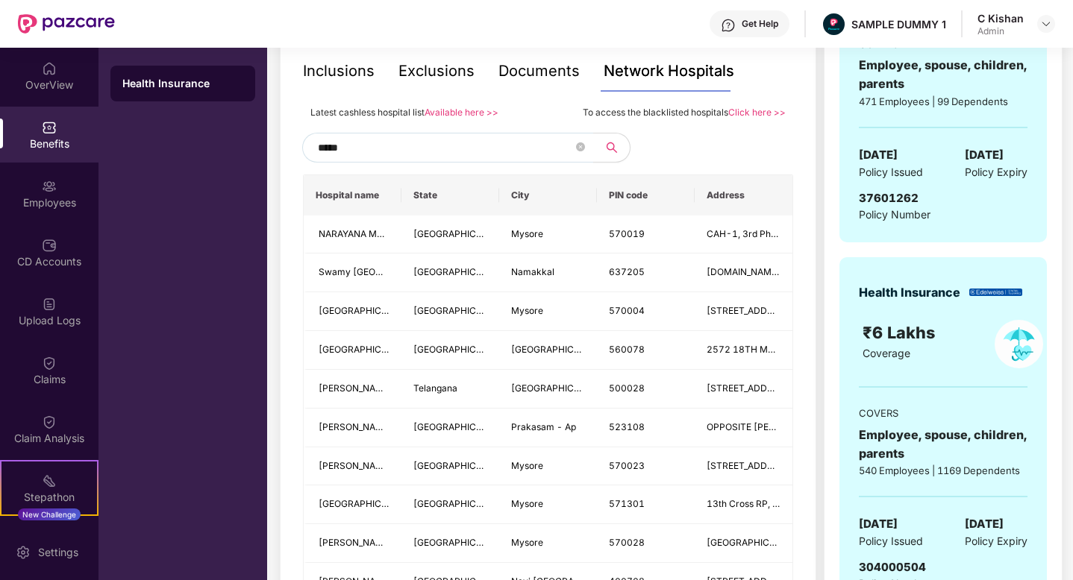
type input "******"
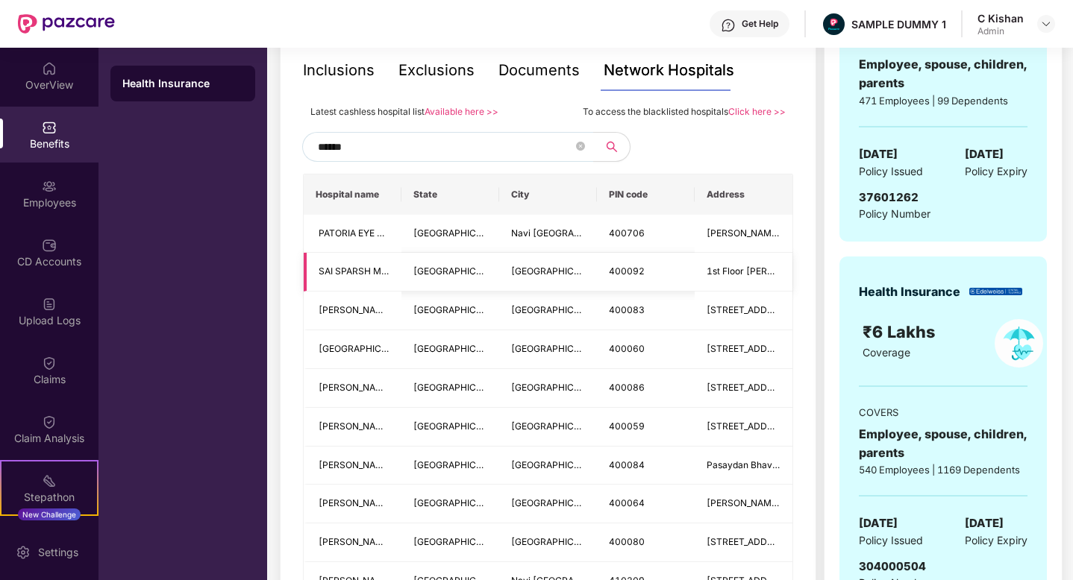
scroll to position [324, 0]
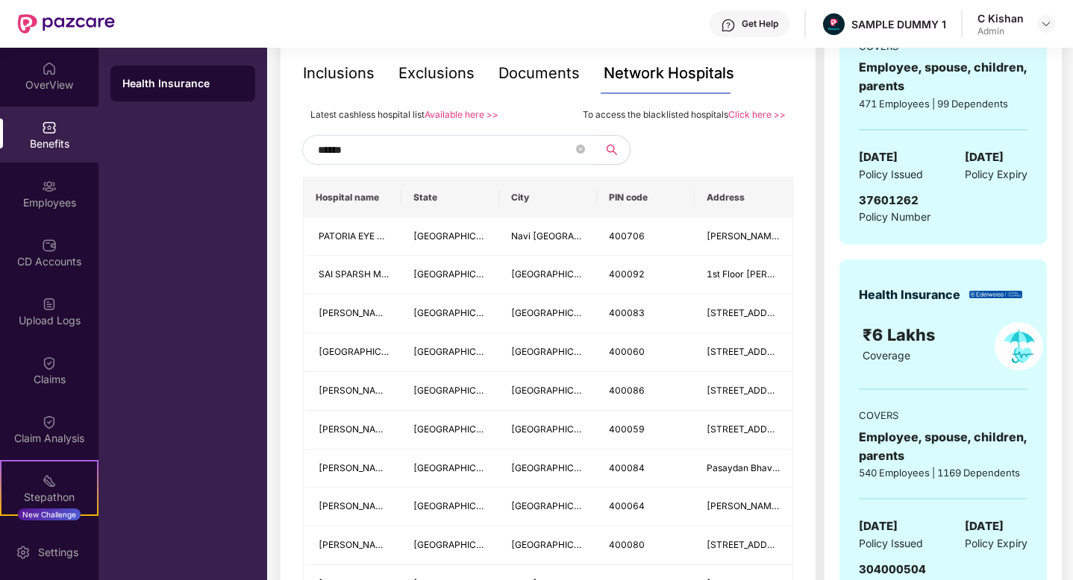
click at [376, 151] on input "******" at bounding box center [445, 150] width 255 height 22
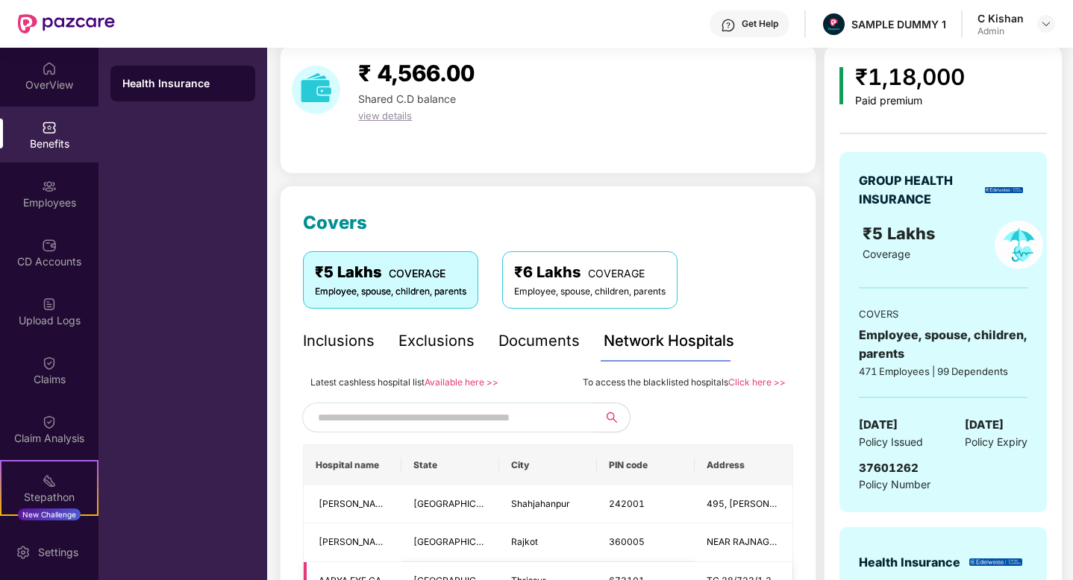
scroll to position [27, 0]
